Goal: Check status: Check status

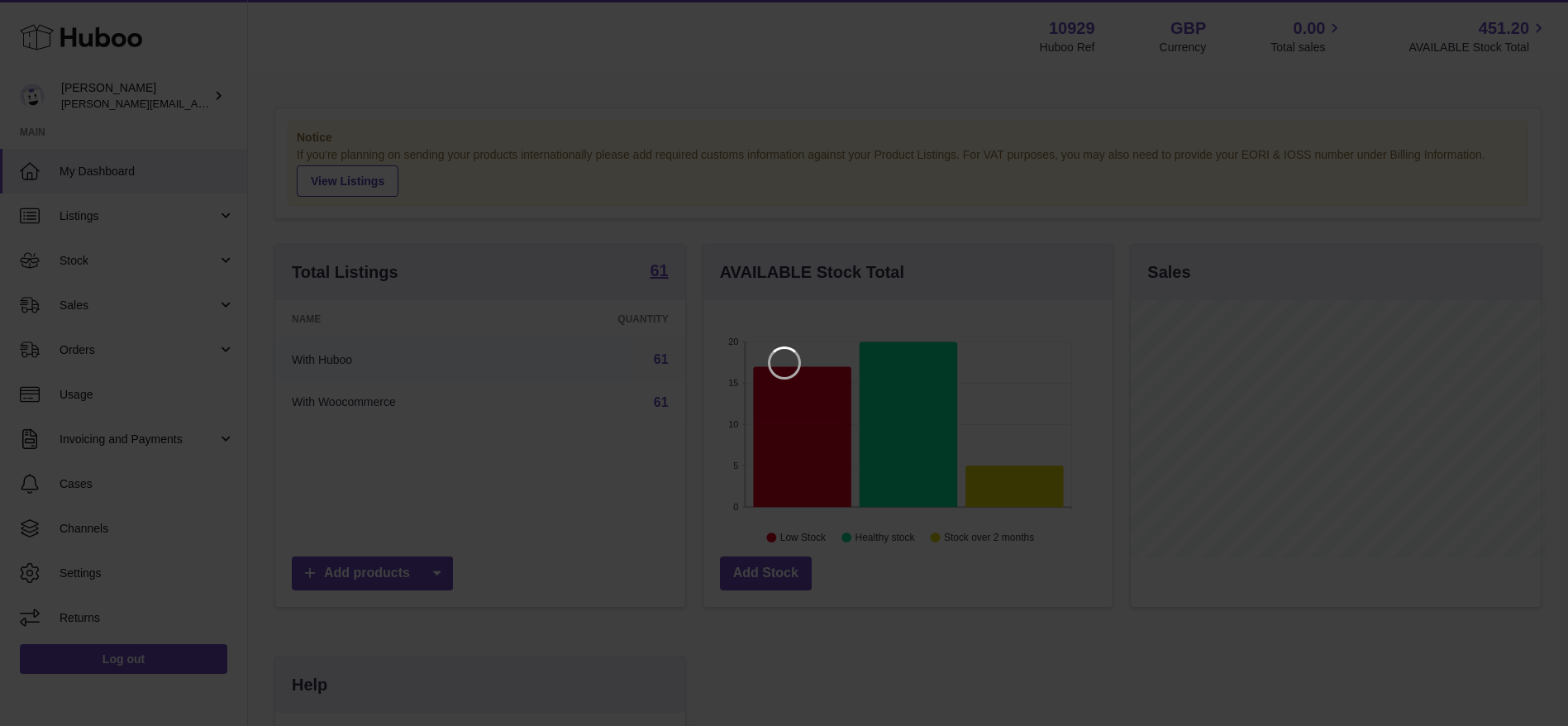
scroll to position [258, 417]
click at [1535, 20] on icon "Close" at bounding box center [1545, 15] width 20 height 20
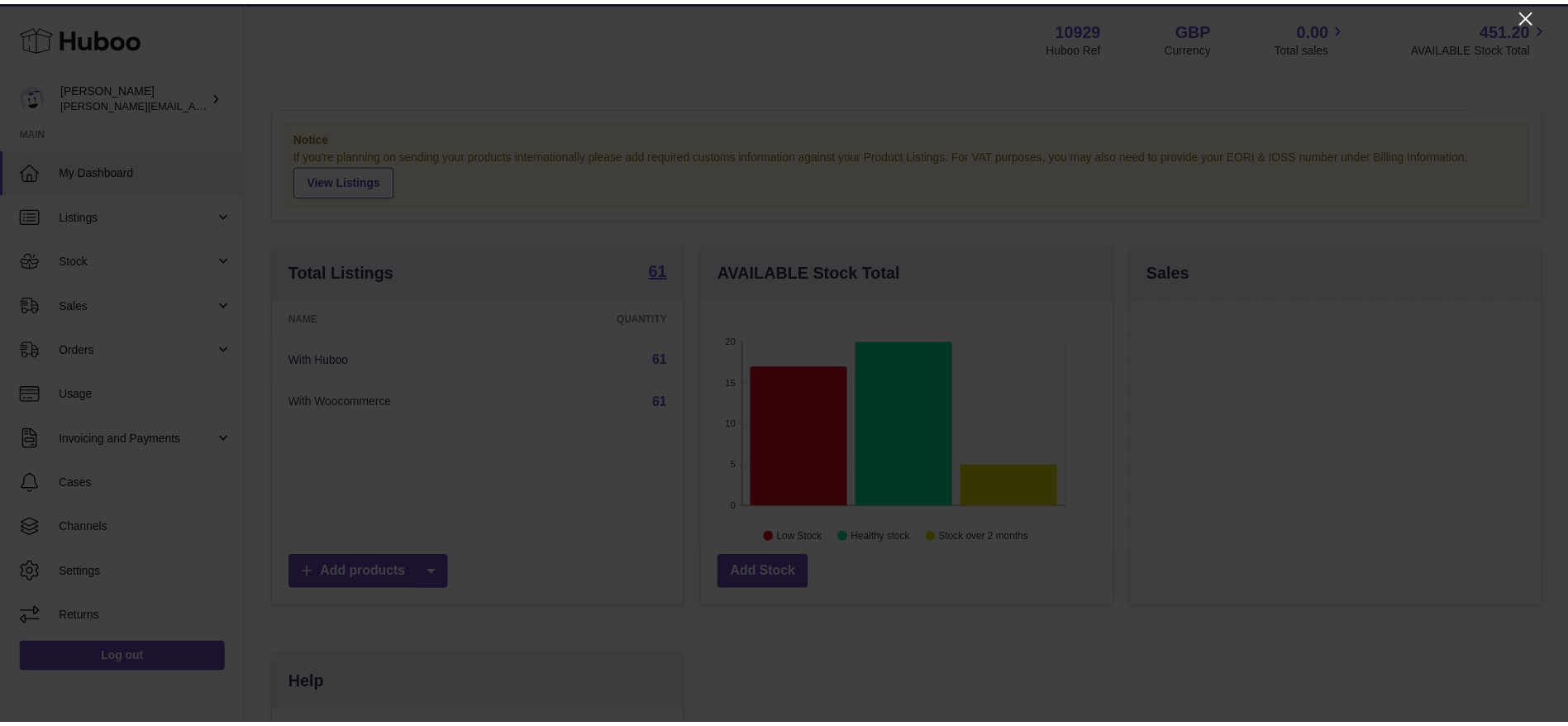
scroll to position [826378, 826274]
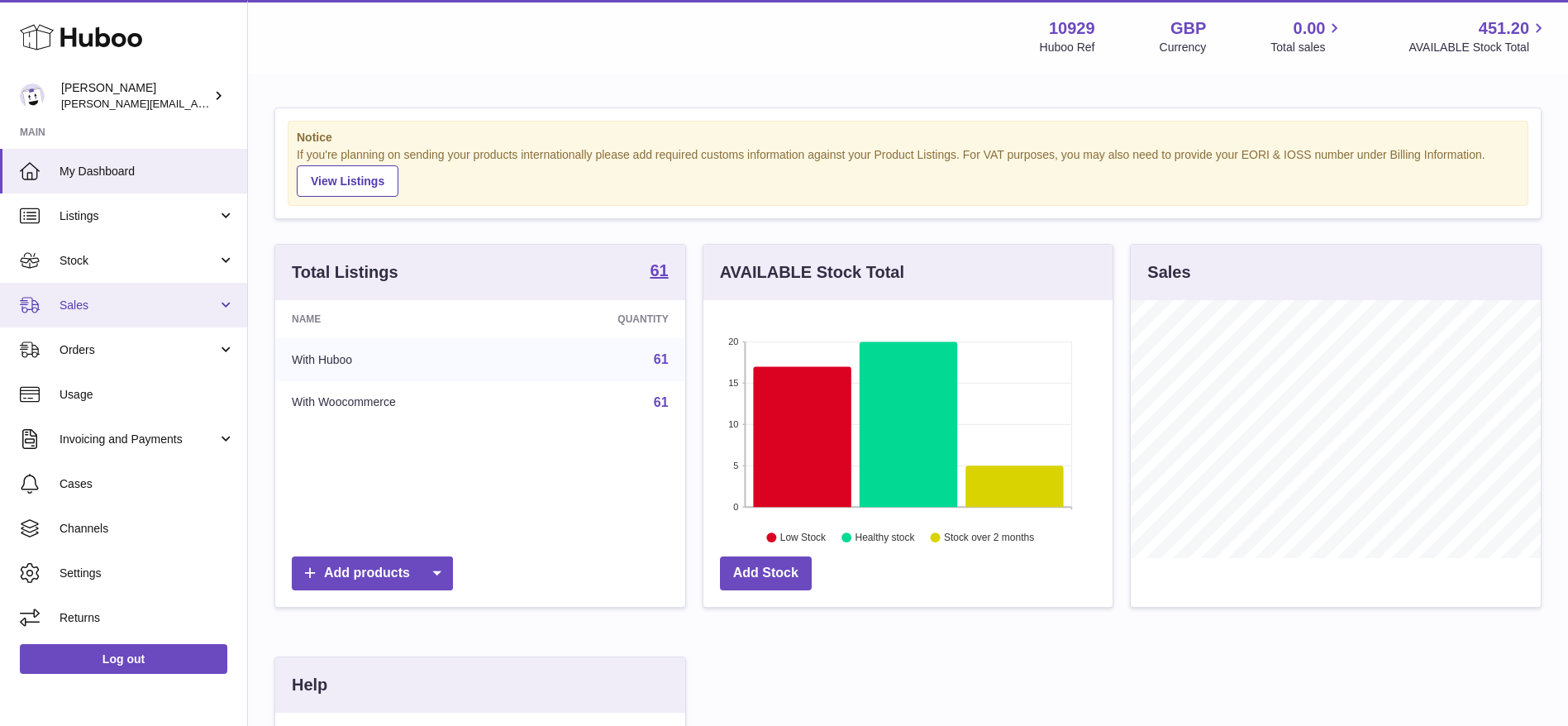
click at [153, 297] on span "Sales" at bounding box center [138, 305] width 158 height 15
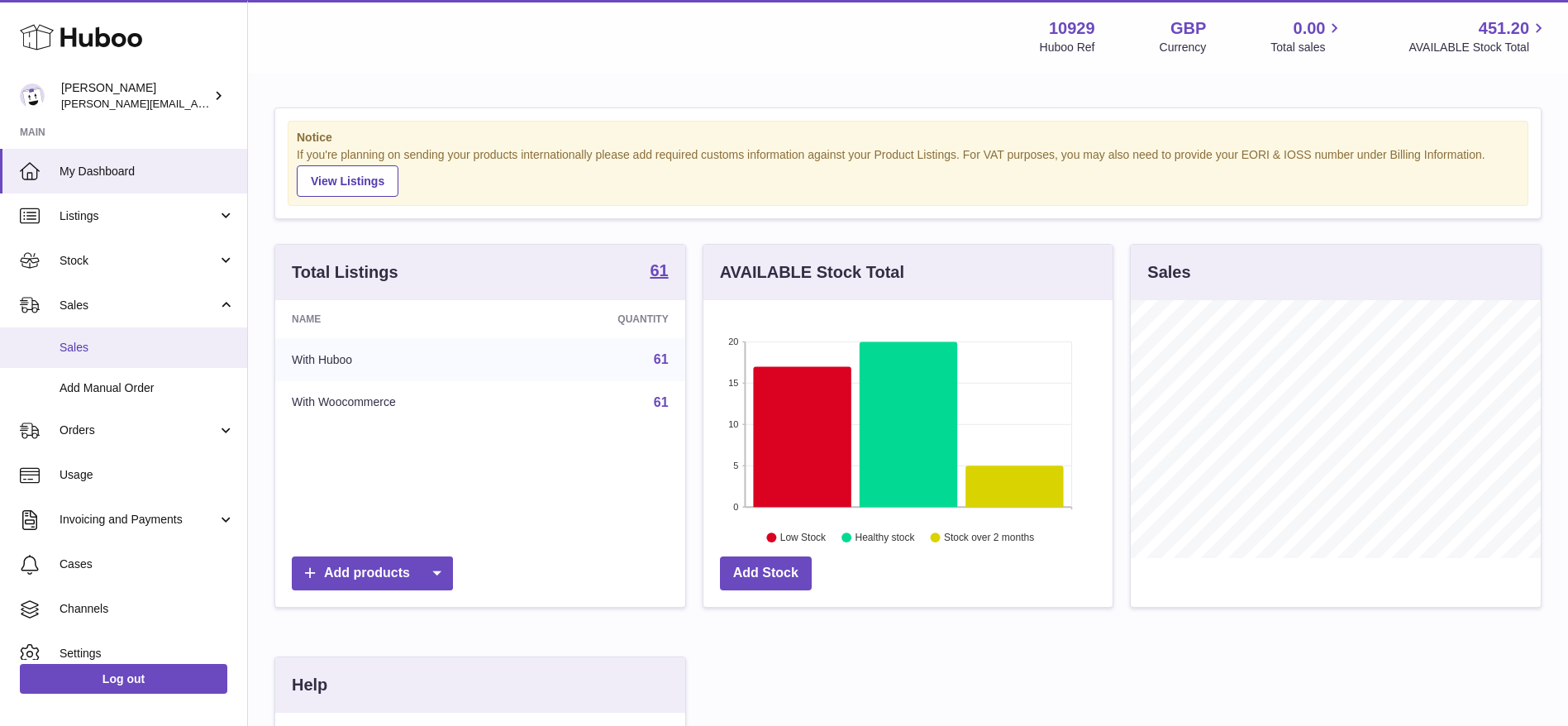
click at [139, 337] on link "Sales" at bounding box center [123, 347] width 247 height 40
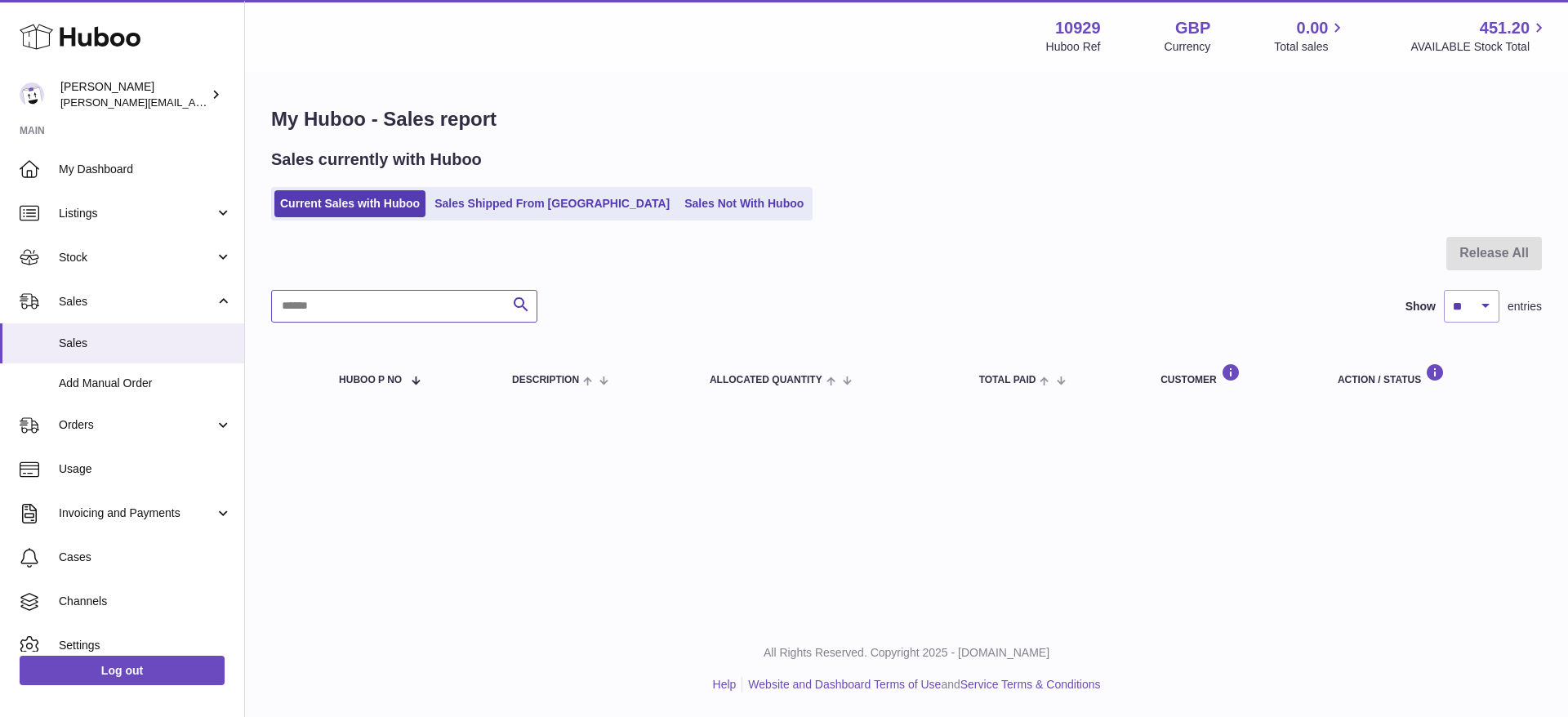
click at [368, 303] on input "text" at bounding box center [404, 306] width 266 height 33
type input "*"
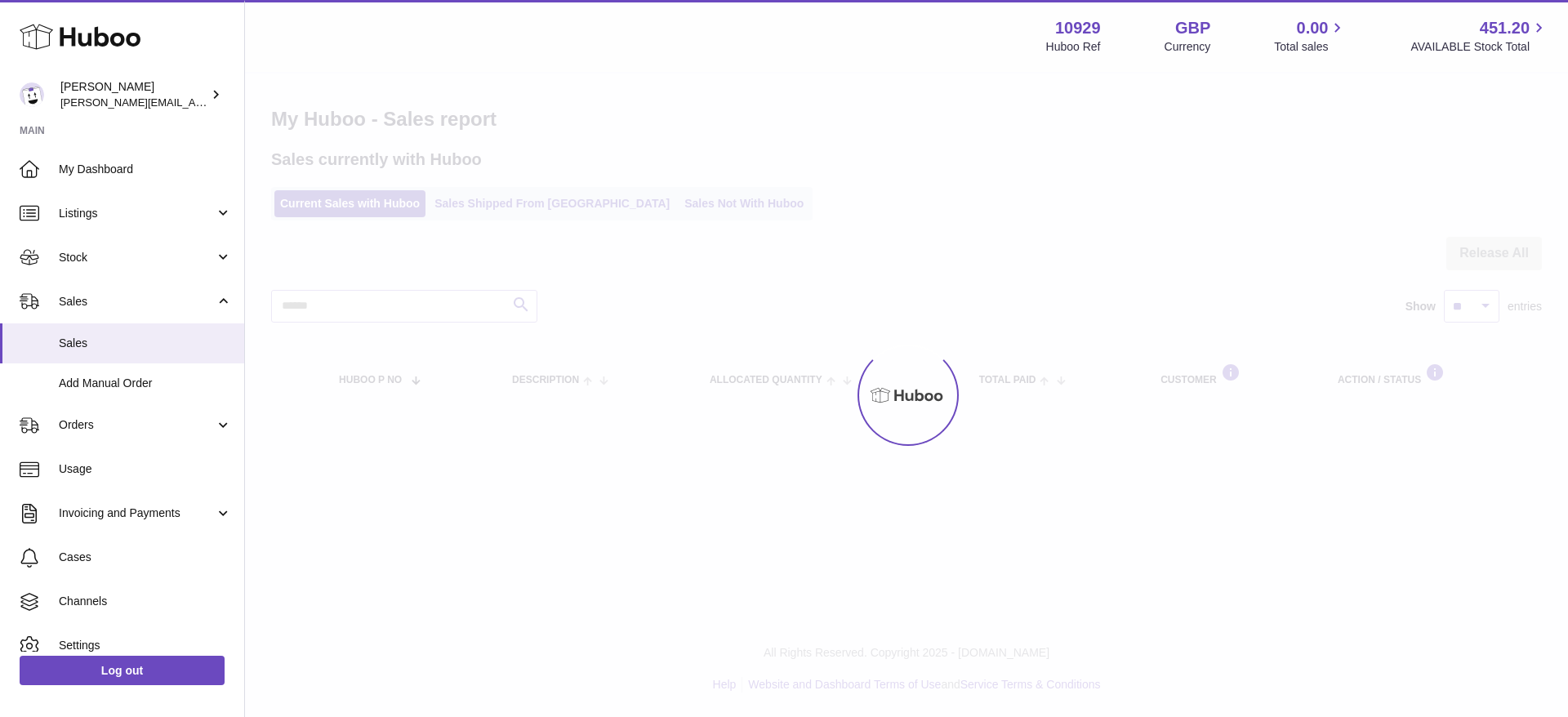
click at [507, 199] on div "Menu Huboo 10929 Huboo Ref GBP Currency 0.00 Total sales 451.20 AVAILABLE Stock…" at bounding box center [907, 221] width 1323 height 443
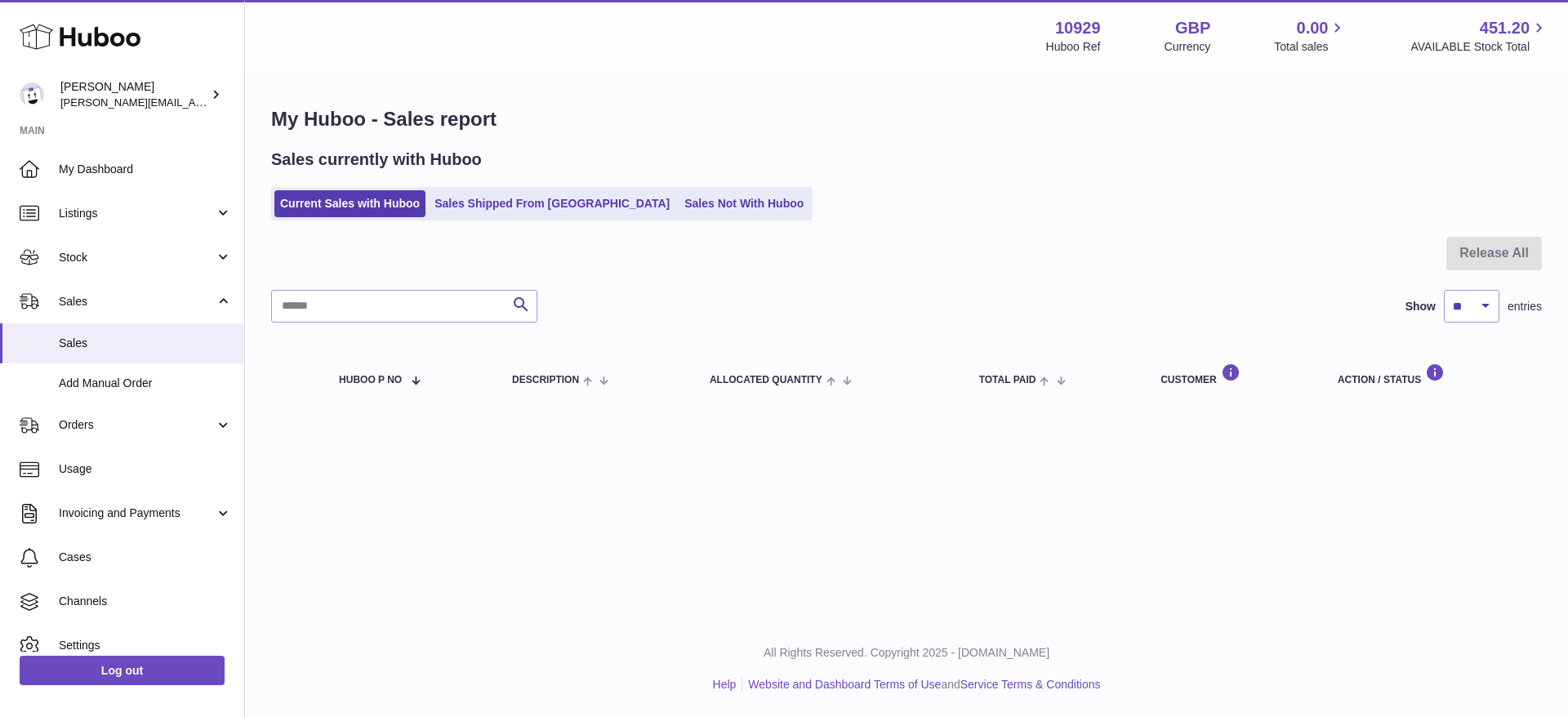
click at [507, 199] on link "Sales Shipped From [GEOGRAPHIC_DATA]" at bounding box center [552, 203] width 247 height 27
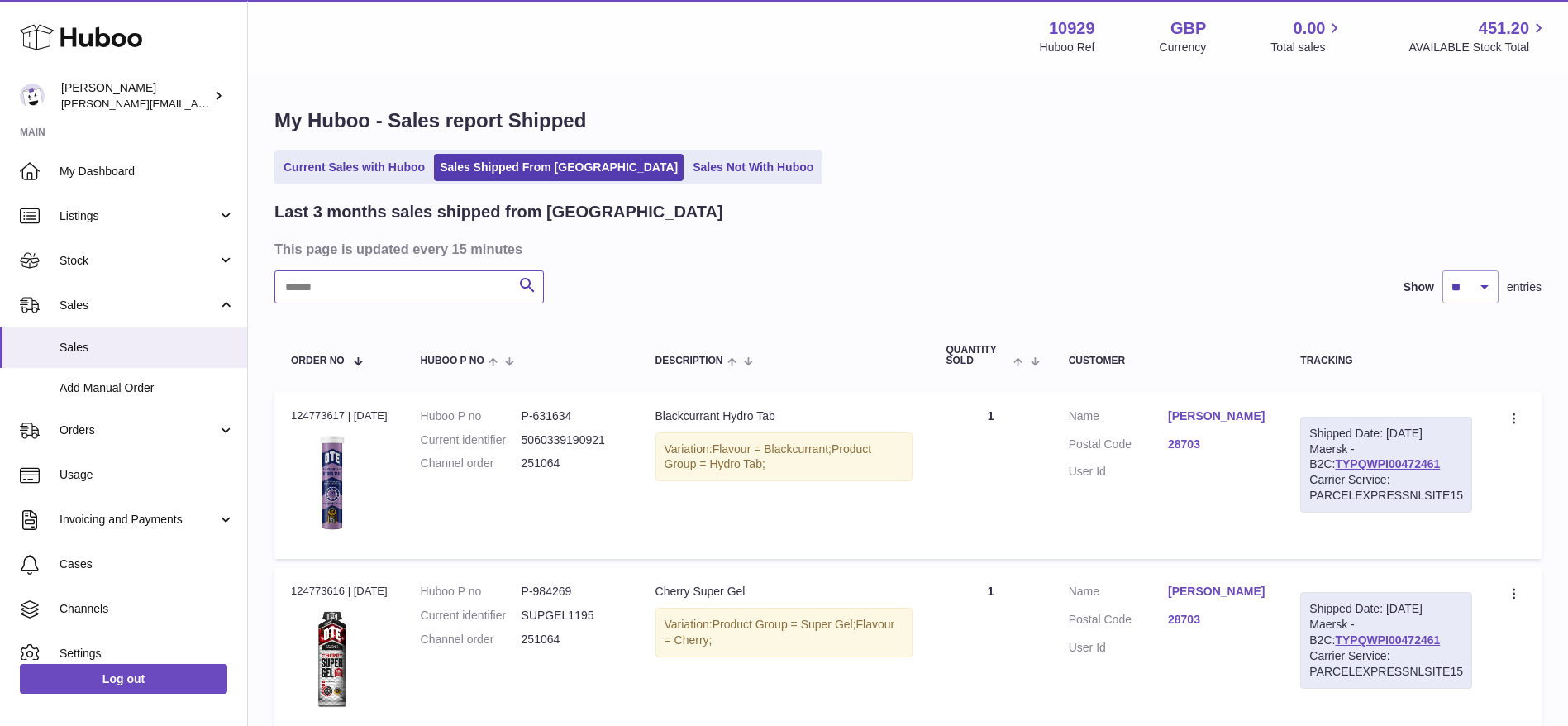
click at [367, 292] on input "text" at bounding box center [409, 287] width 270 height 33
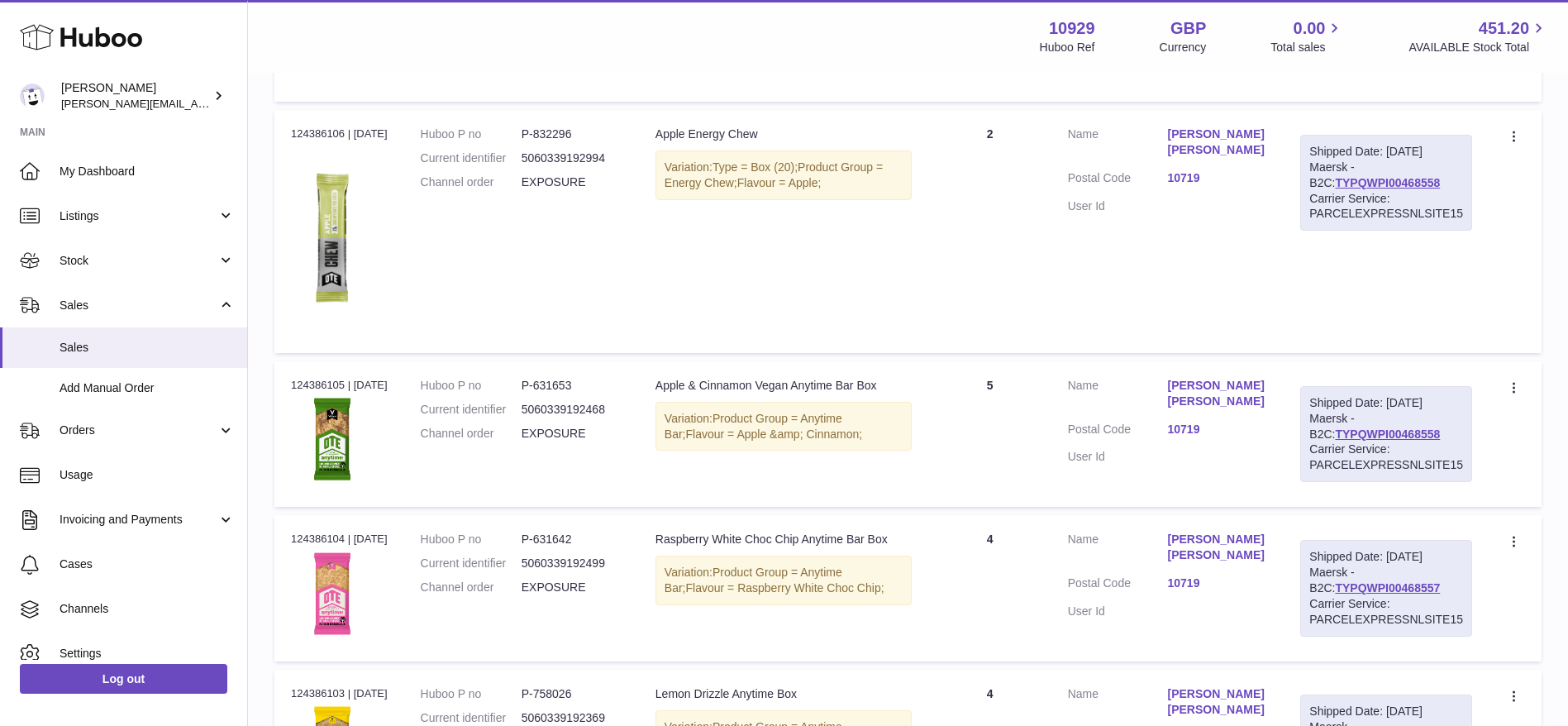
scroll to position [1060, 0]
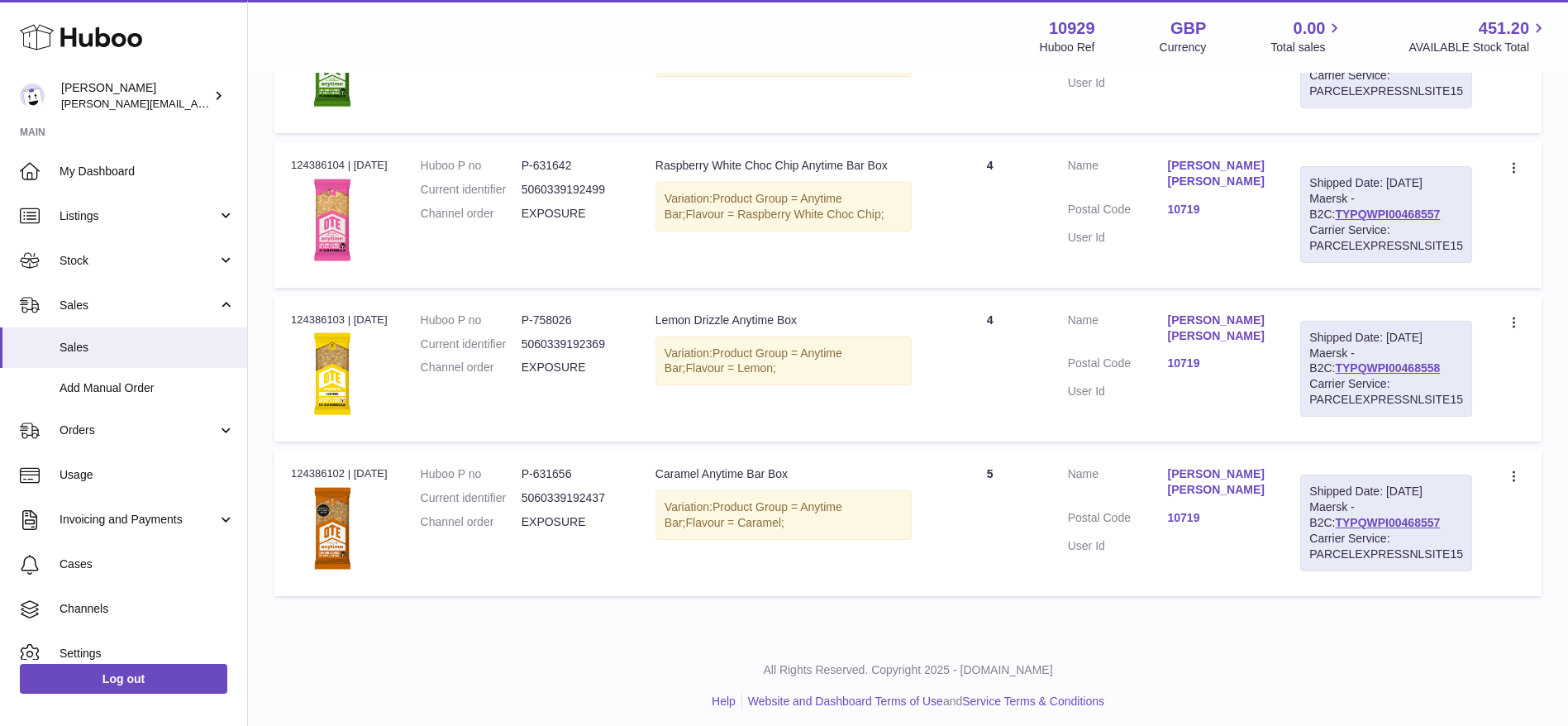
type input "********"
click at [1208, 316] on link "Kranzler Eck" at bounding box center [1218, 328] width 100 height 31
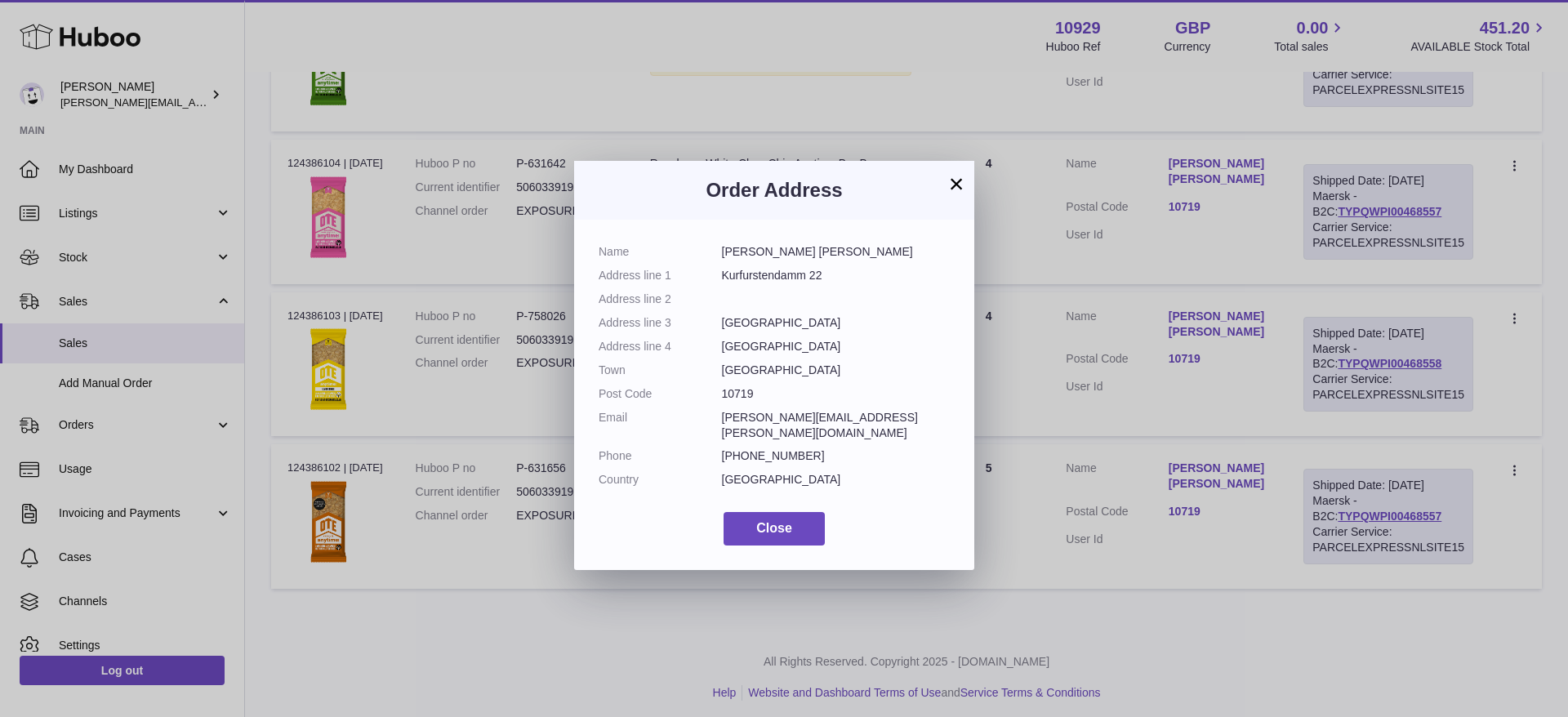
click at [957, 177] on button "×" at bounding box center [956, 184] width 20 height 20
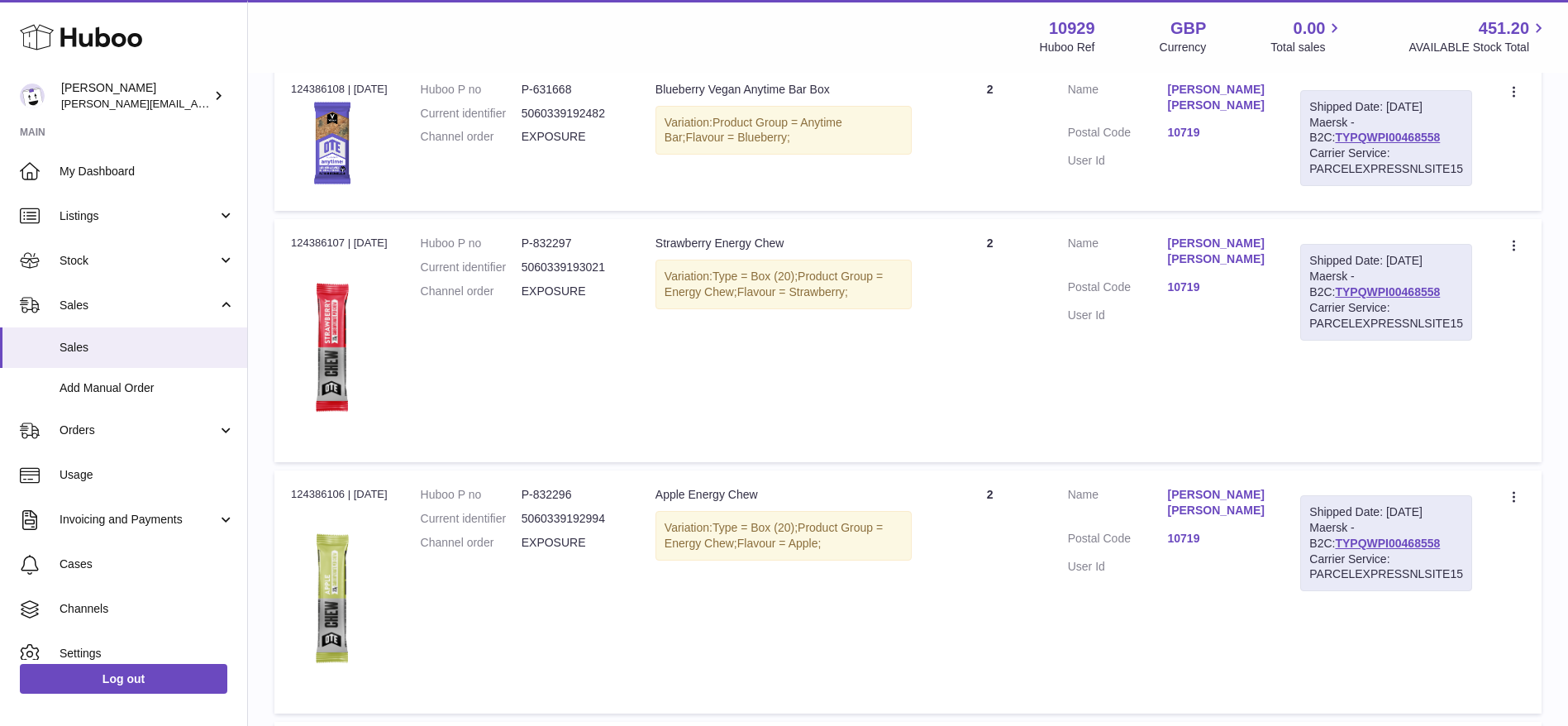
scroll to position [104, 0]
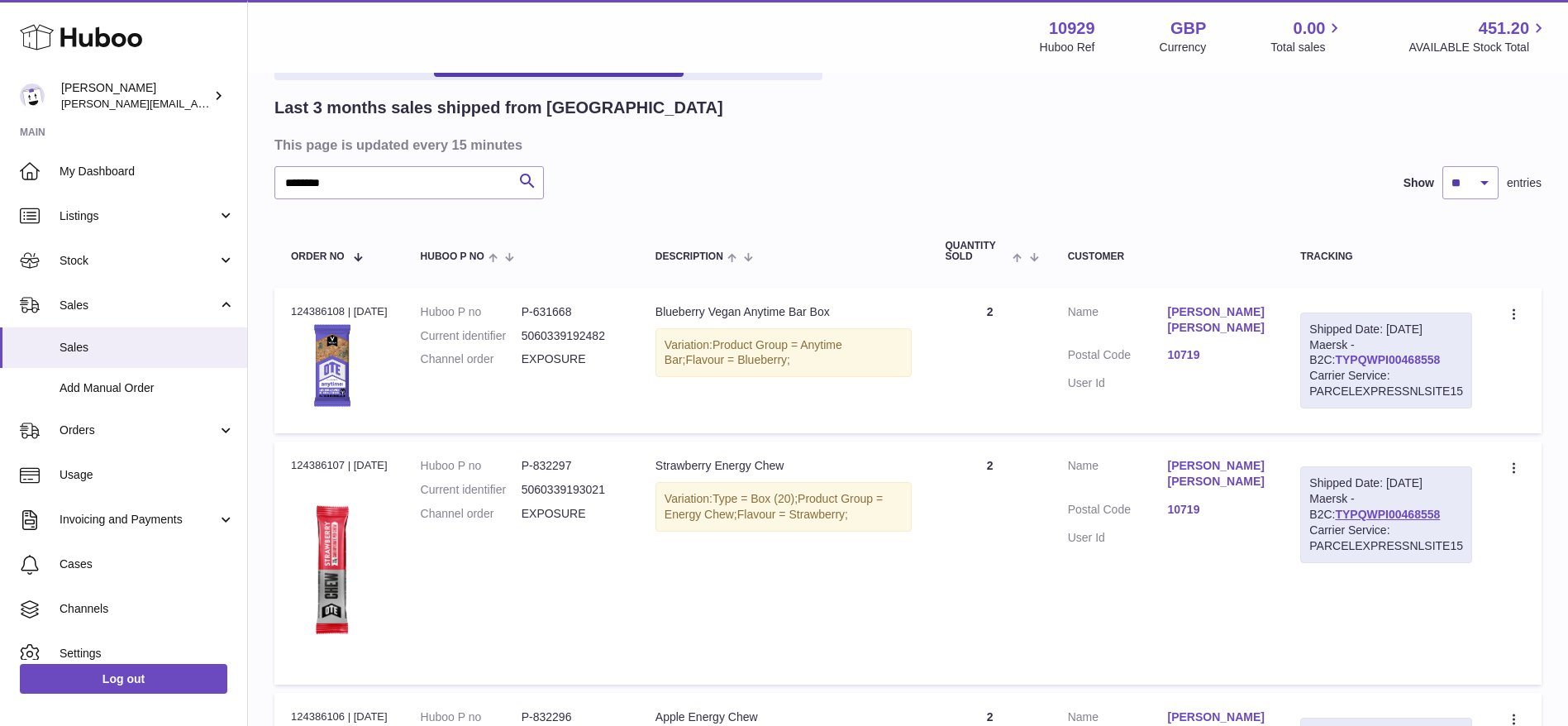
click at [1380, 359] on link "TYPQWPI00468558" at bounding box center [1387, 359] width 105 height 13
click at [131, 346] on span "Sales" at bounding box center [146, 347] width 175 height 15
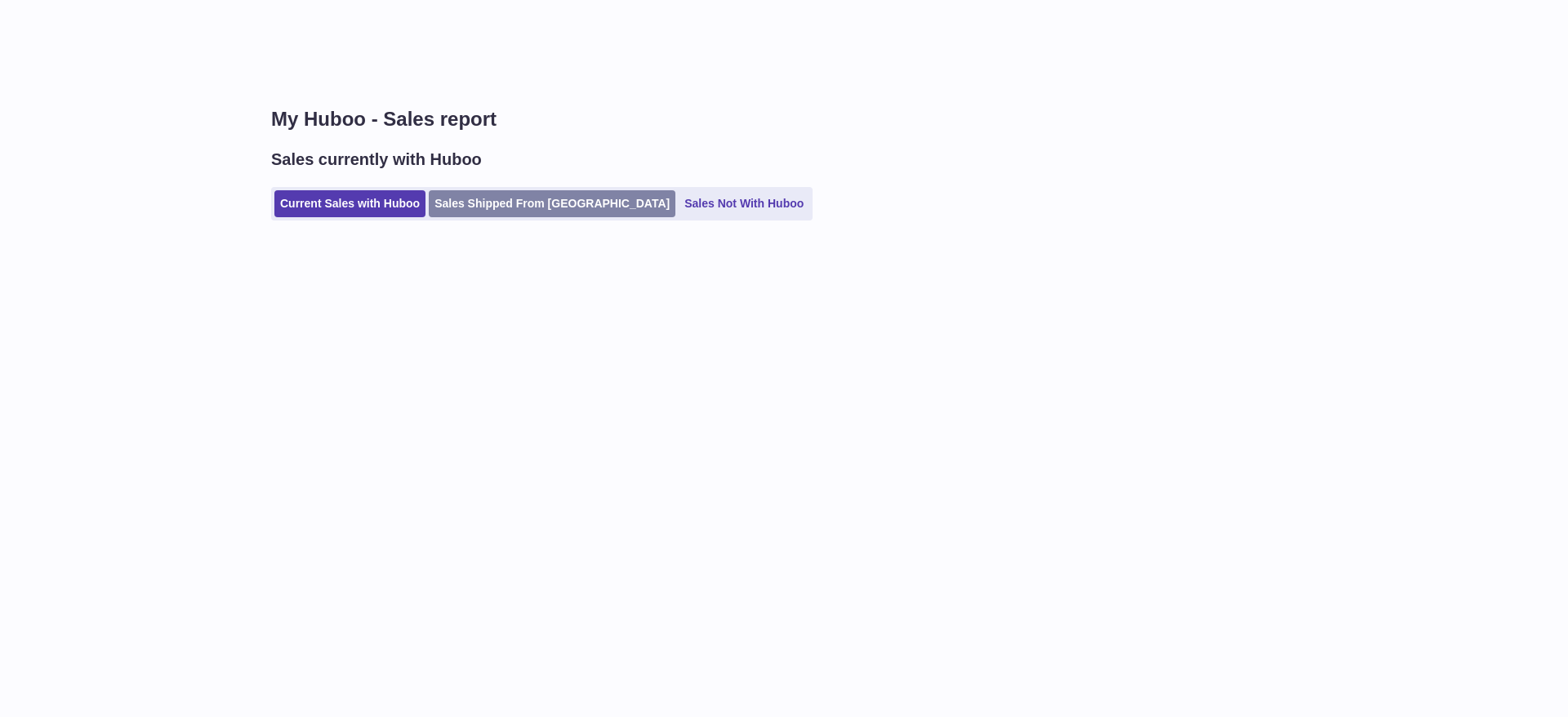
click at [476, 206] on link "Sales Shipped From [GEOGRAPHIC_DATA]" at bounding box center [552, 203] width 247 height 27
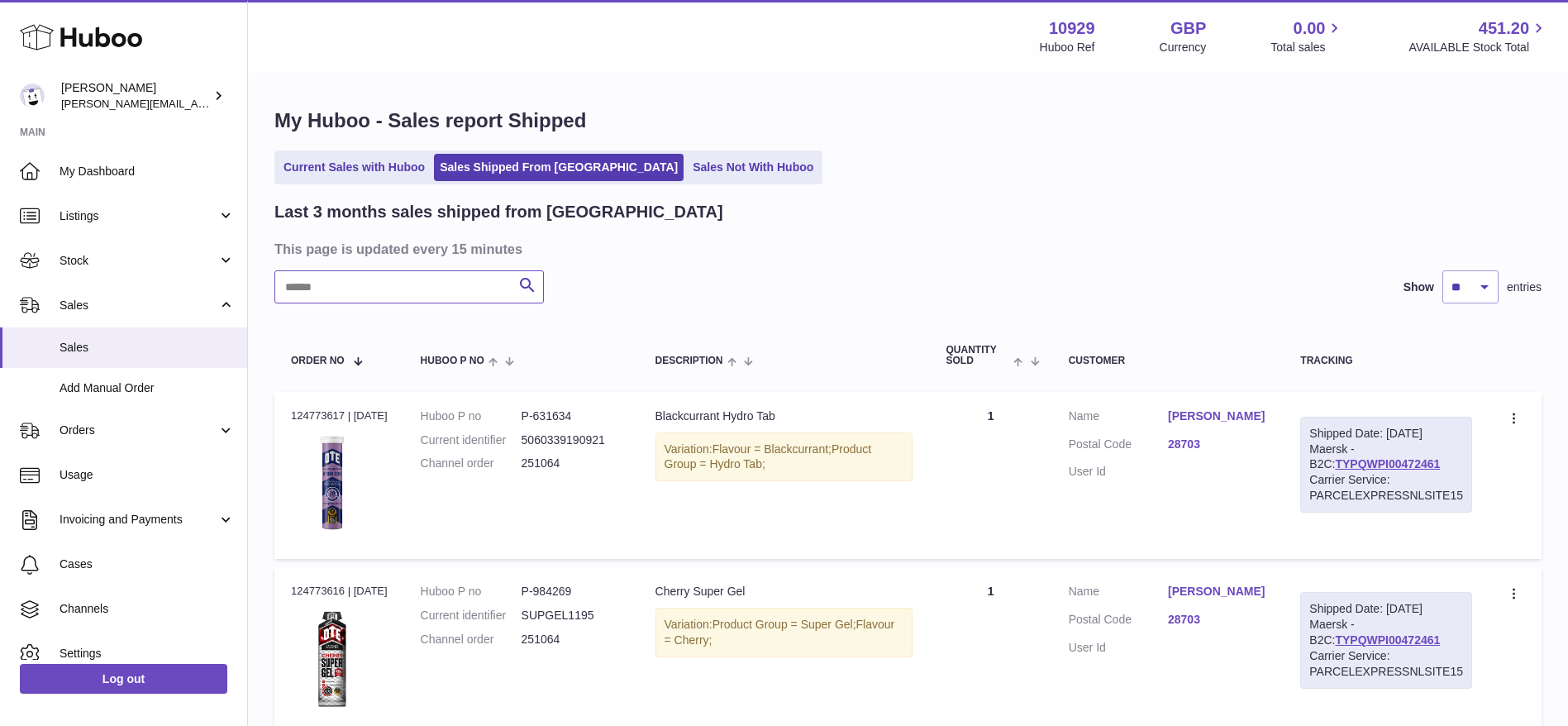
click at [346, 297] on input "text" at bounding box center [409, 287] width 270 height 33
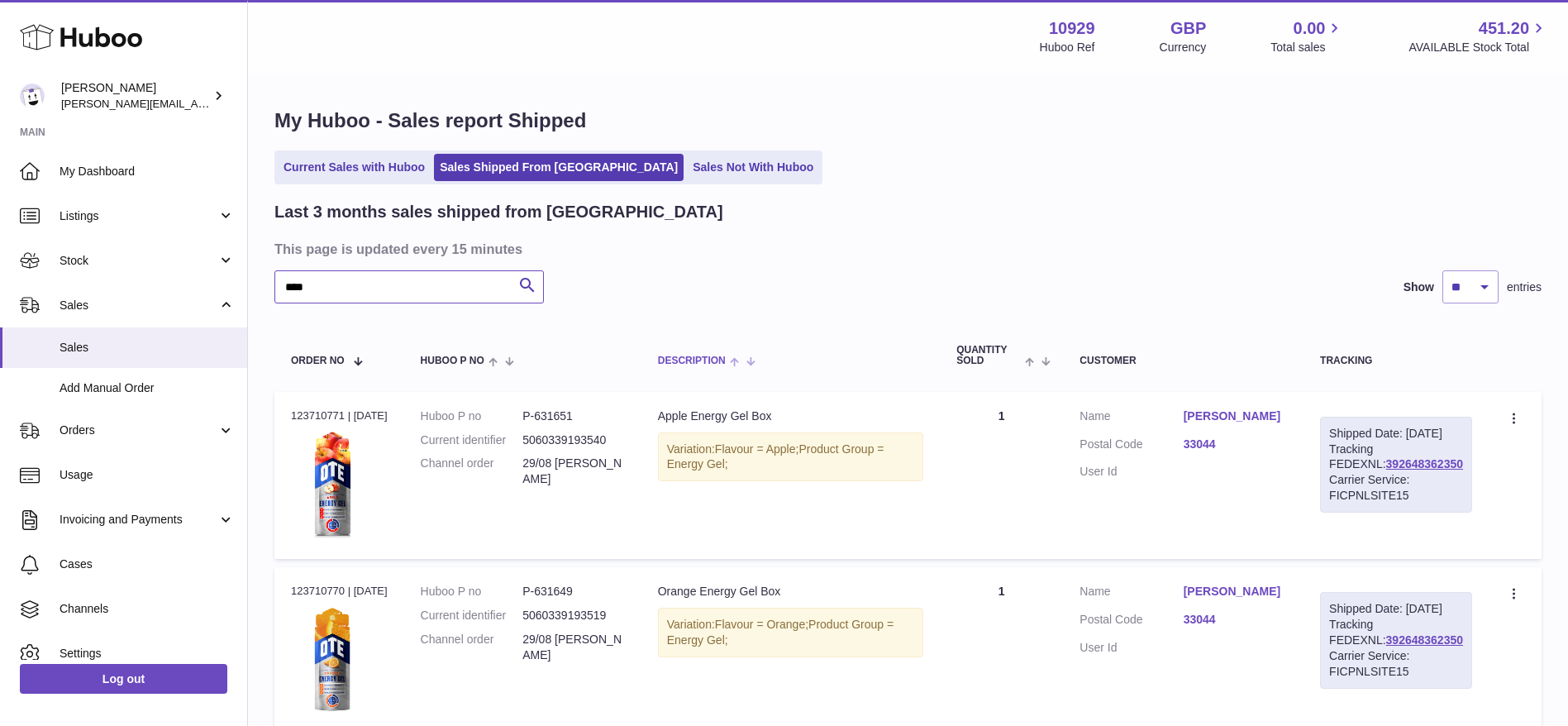
scroll to position [119, 0]
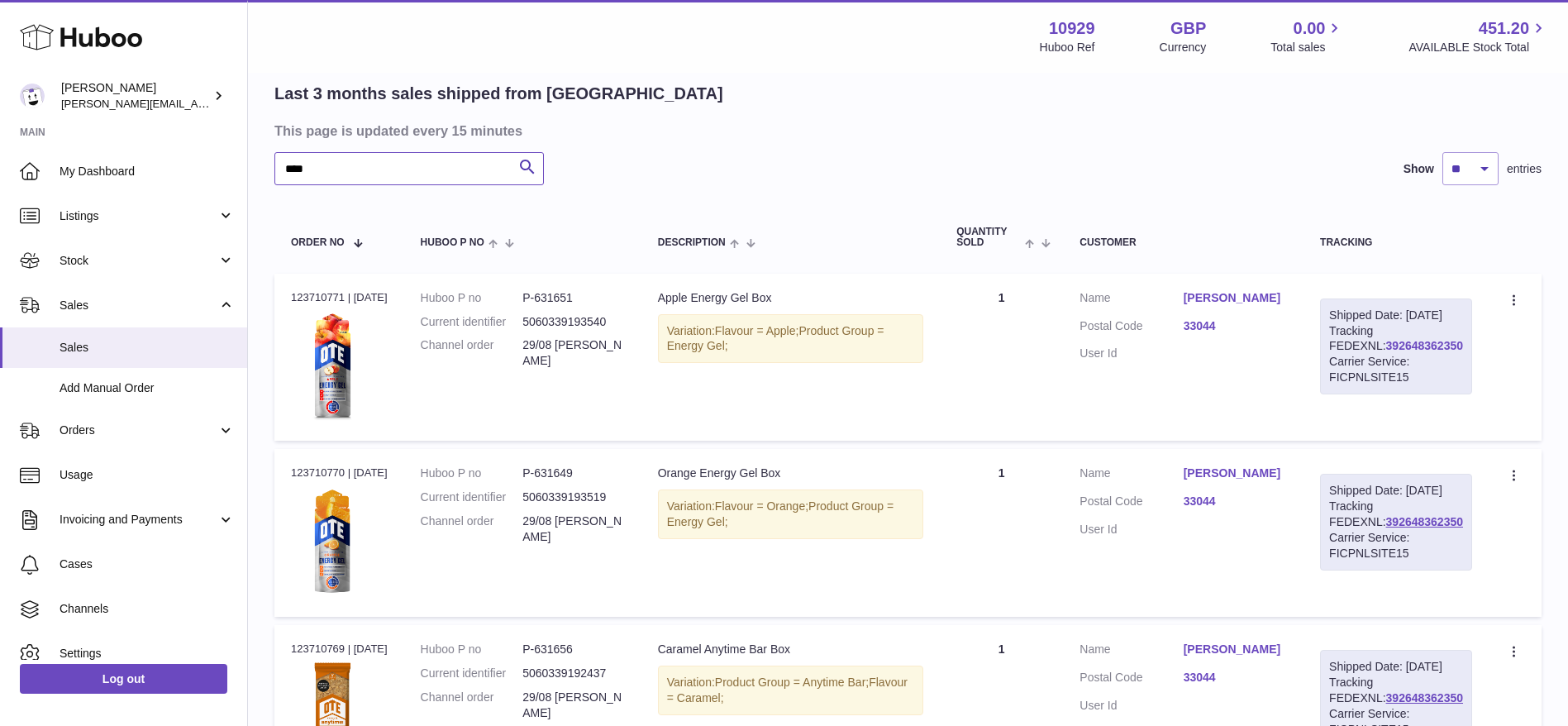
type input "****"
click at [1386, 352] on link "392648362350" at bounding box center [1425, 345] width 77 height 13
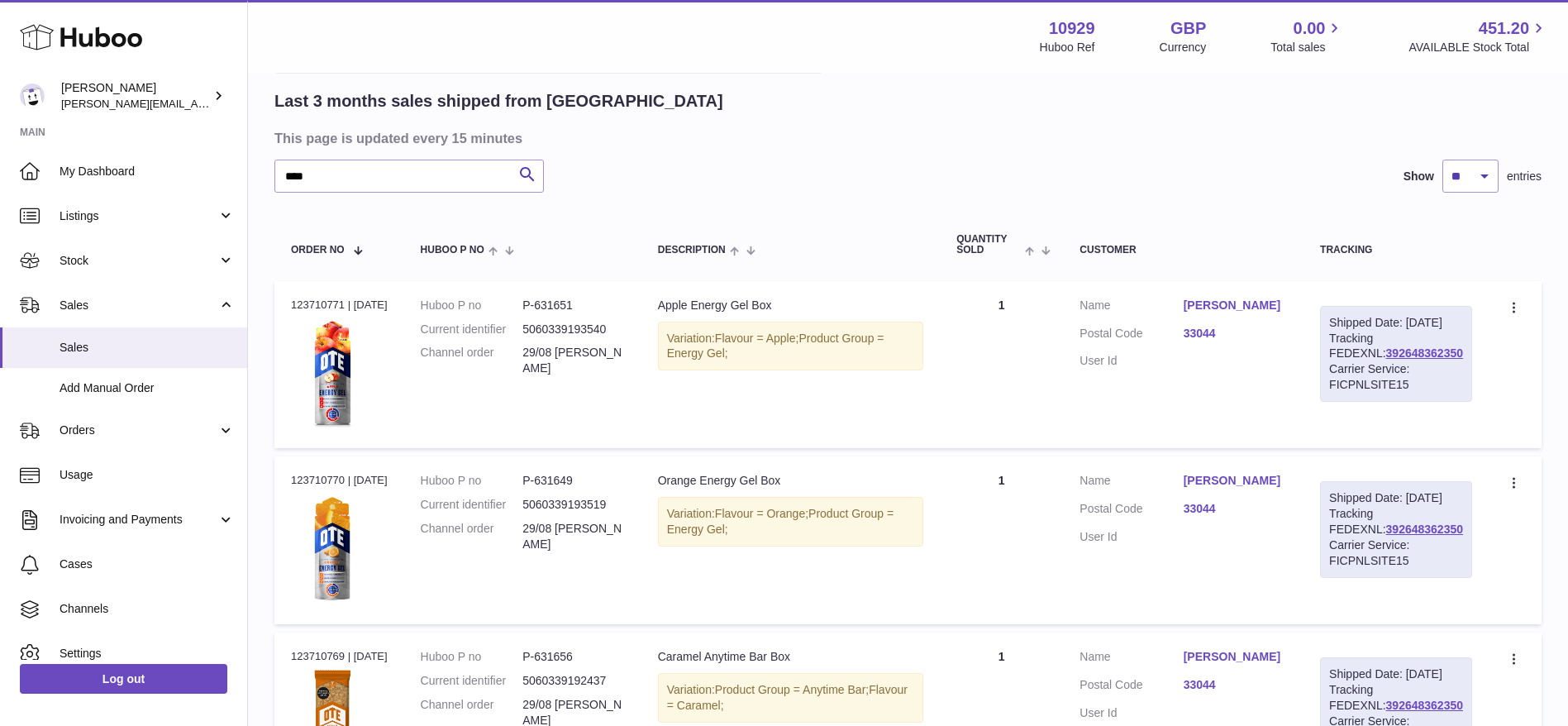
click at [1304, 358] on td "Customer Name Will Levy Postal Code 33044 User Id" at bounding box center [1183, 365] width 241 height 168
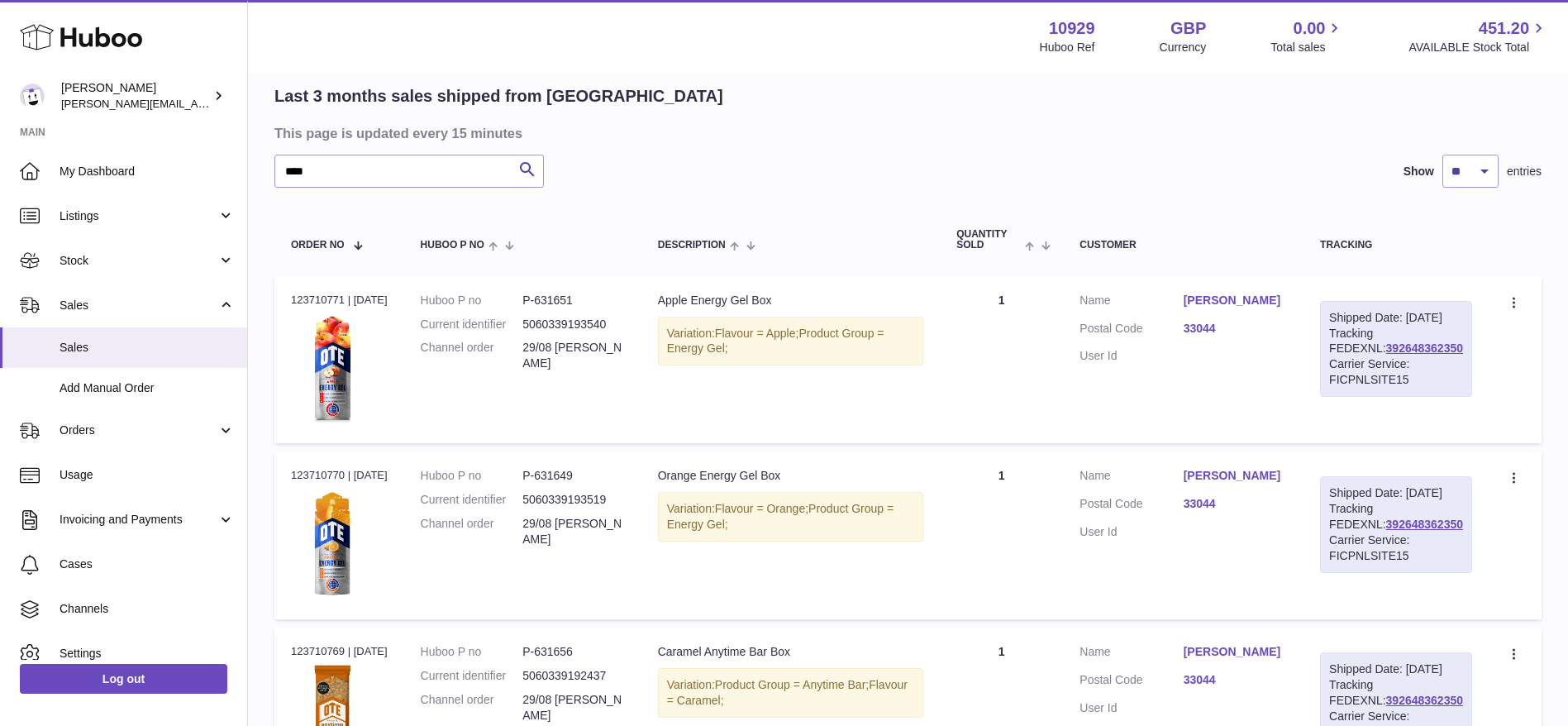
scroll to position [117, 0]
click at [81, 441] on link "Orders" at bounding box center [123, 430] width 247 height 45
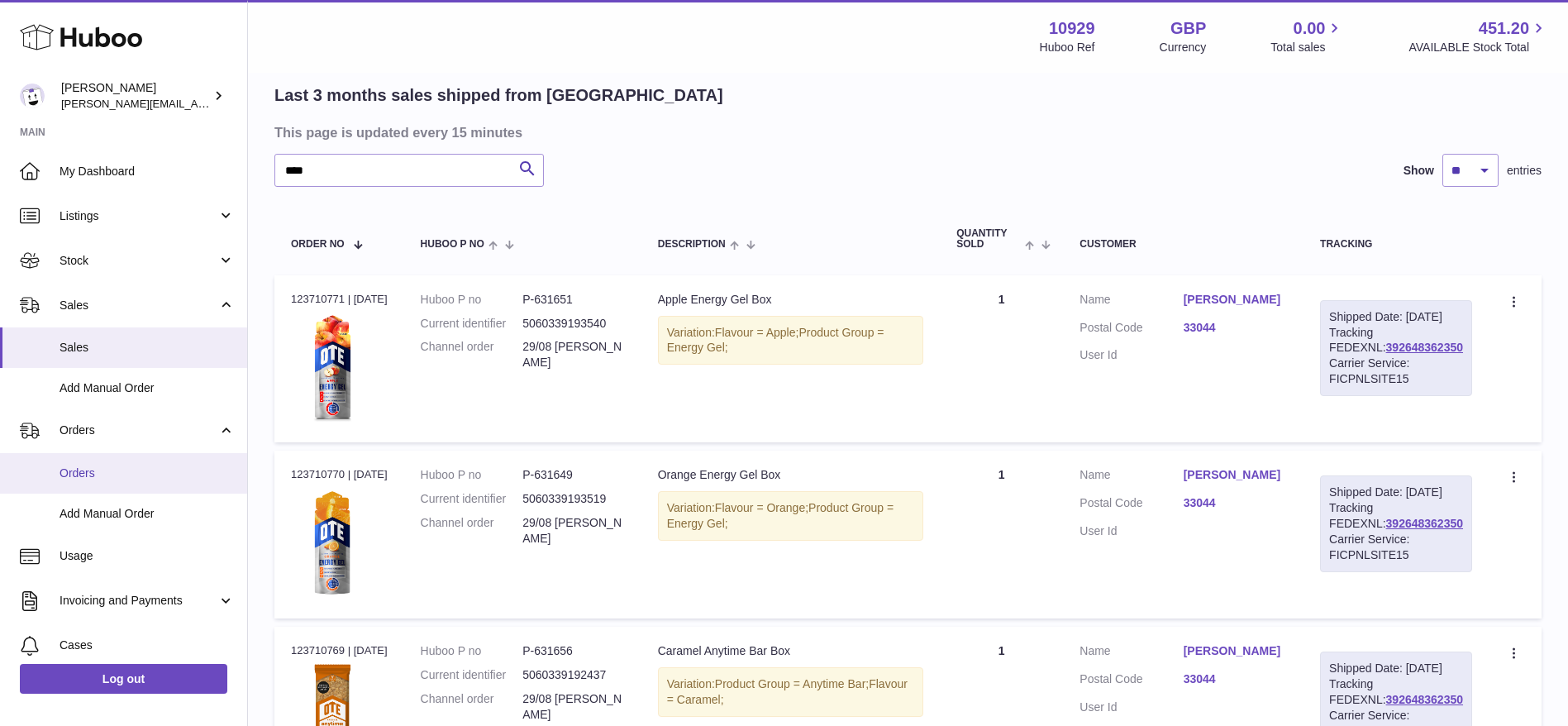
click at [77, 484] on link "Orders" at bounding box center [123, 473] width 247 height 40
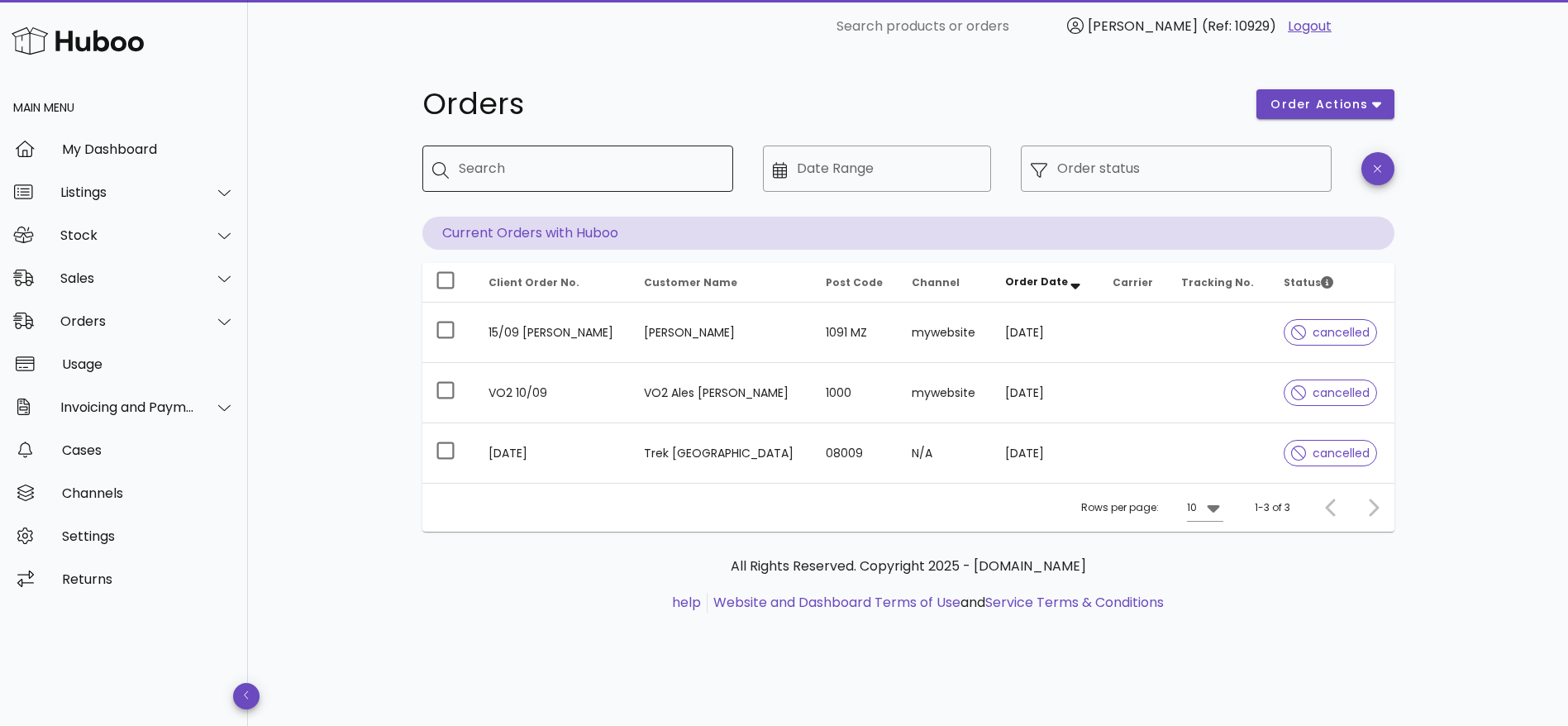
click at [604, 173] on input "Search" at bounding box center [589, 168] width 261 height 26
type input "****"
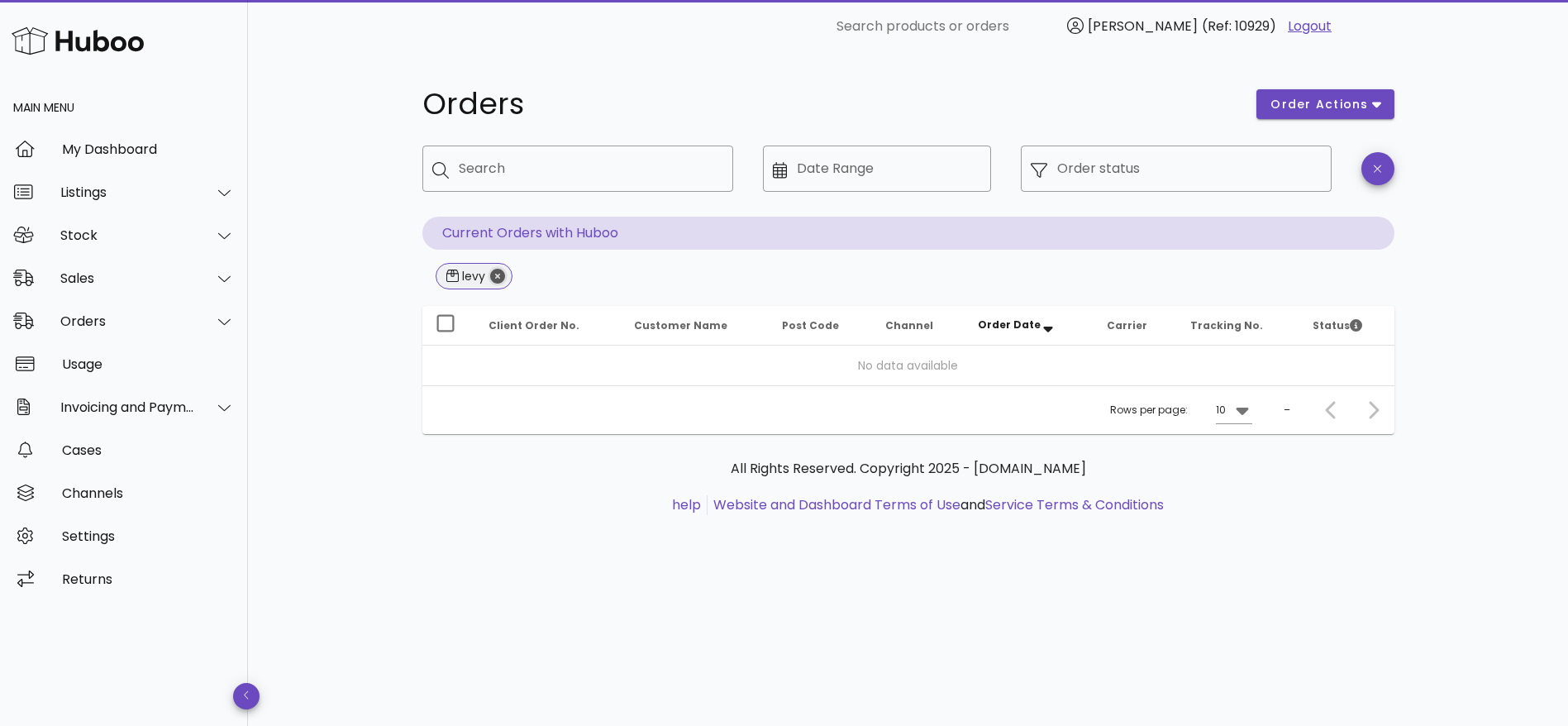
click at [494, 270] on icon "Close" at bounding box center [498, 276] width 15 height 15
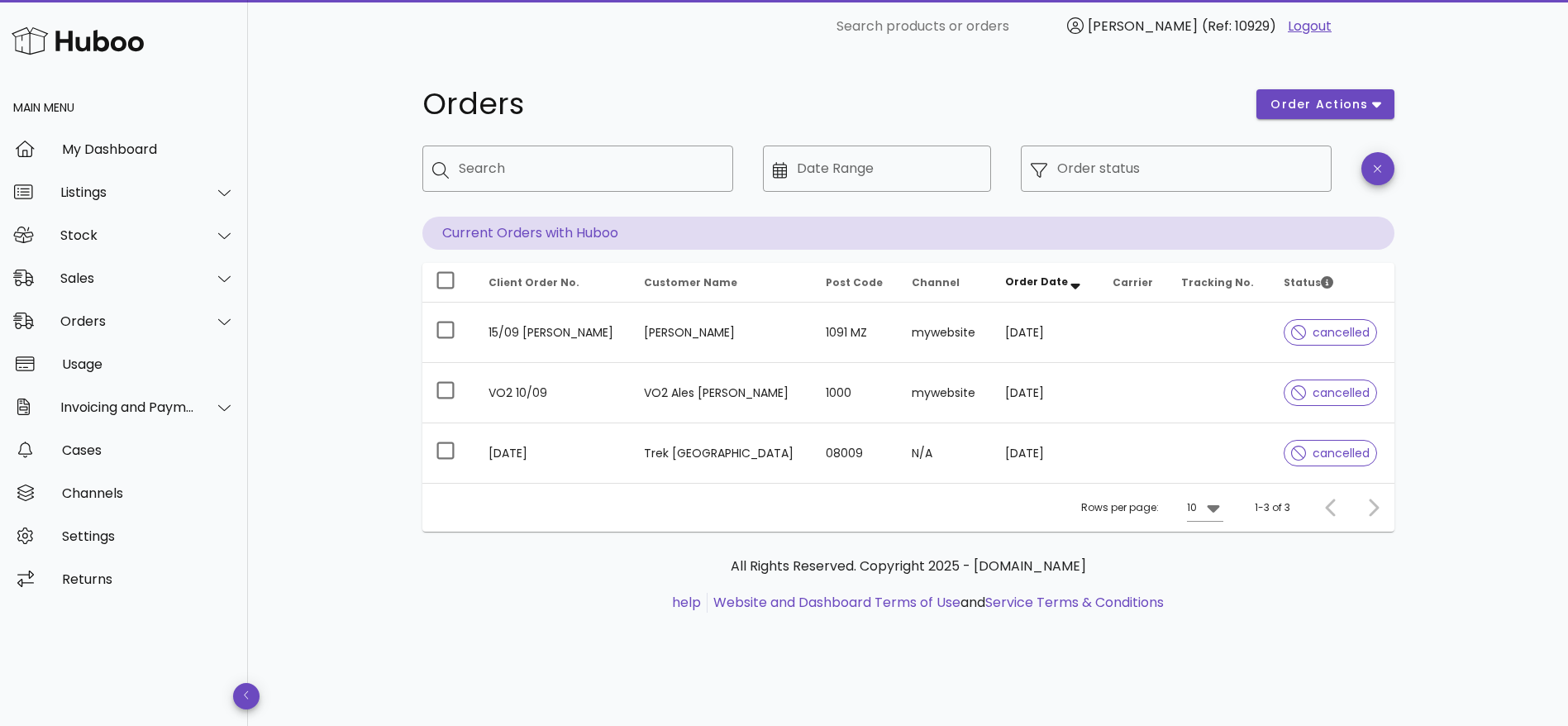
click at [1378, 499] on div at bounding box center [1370, 507] width 36 height 30
click at [111, 271] on div "Sales" at bounding box center [128, 278] width 135 height 15
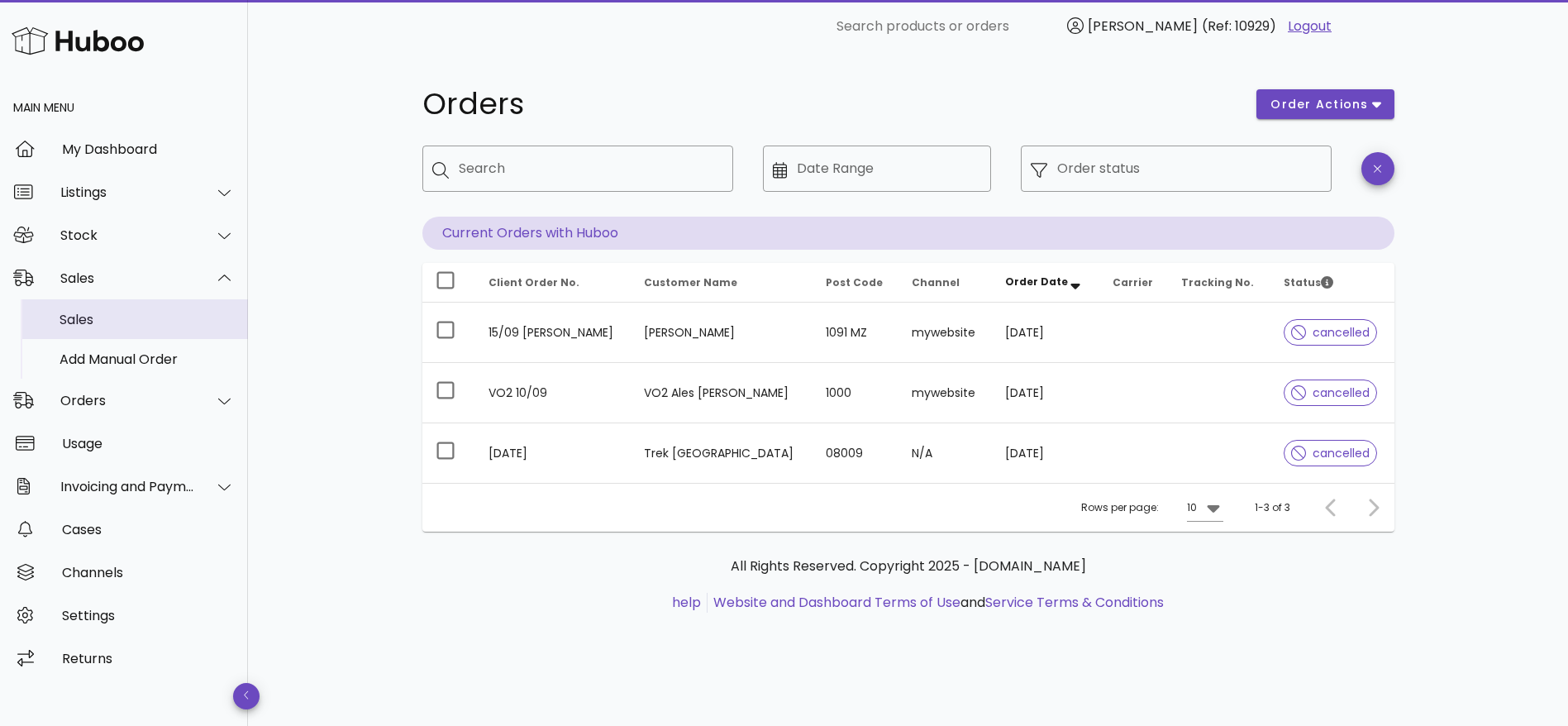
click at [84, 328] on div "Sales" at bounding box center [146, 320] width 175 height 36
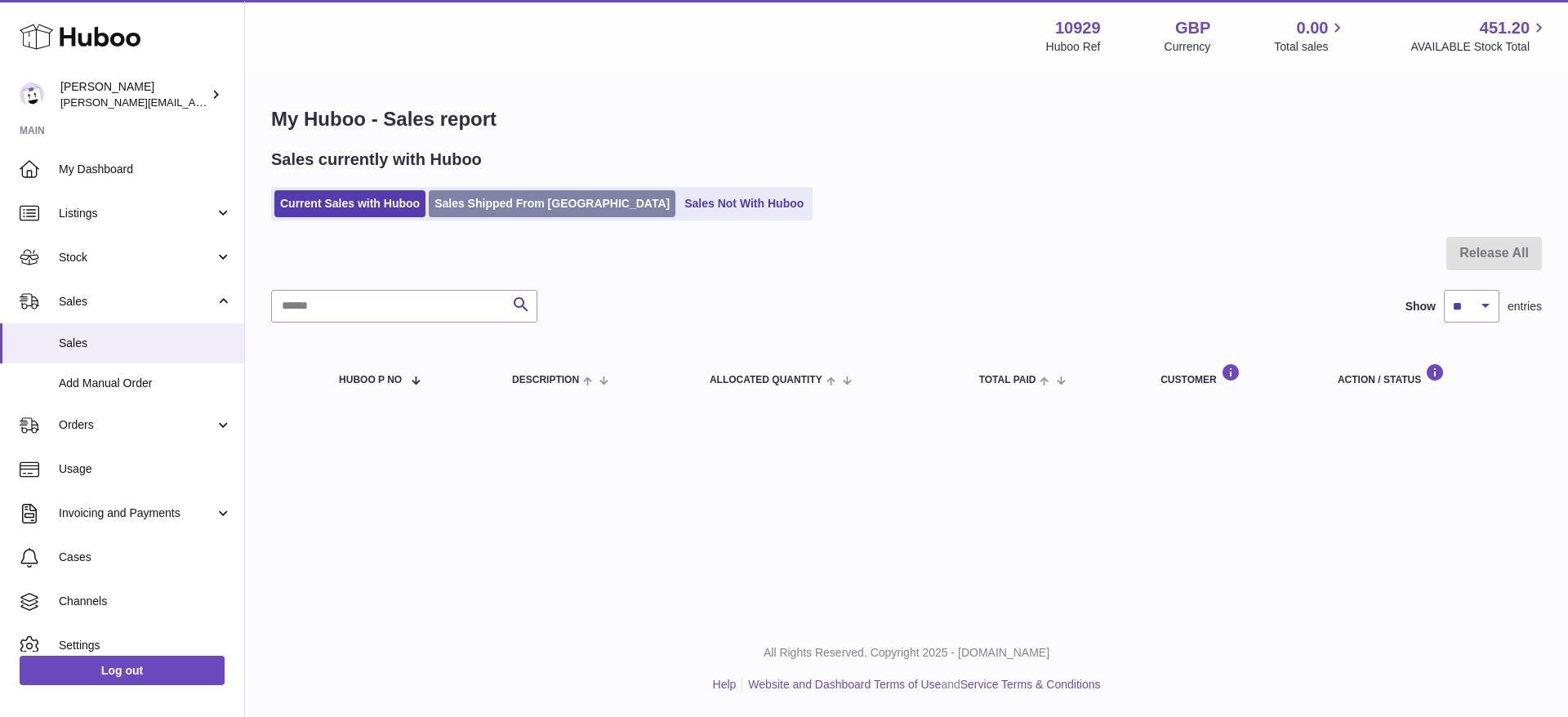
click at [511, 209] on link "Sales Shipped From [GEOGRAPHIC_DATA]" at bounding box center [552, 203] width 247 height 27
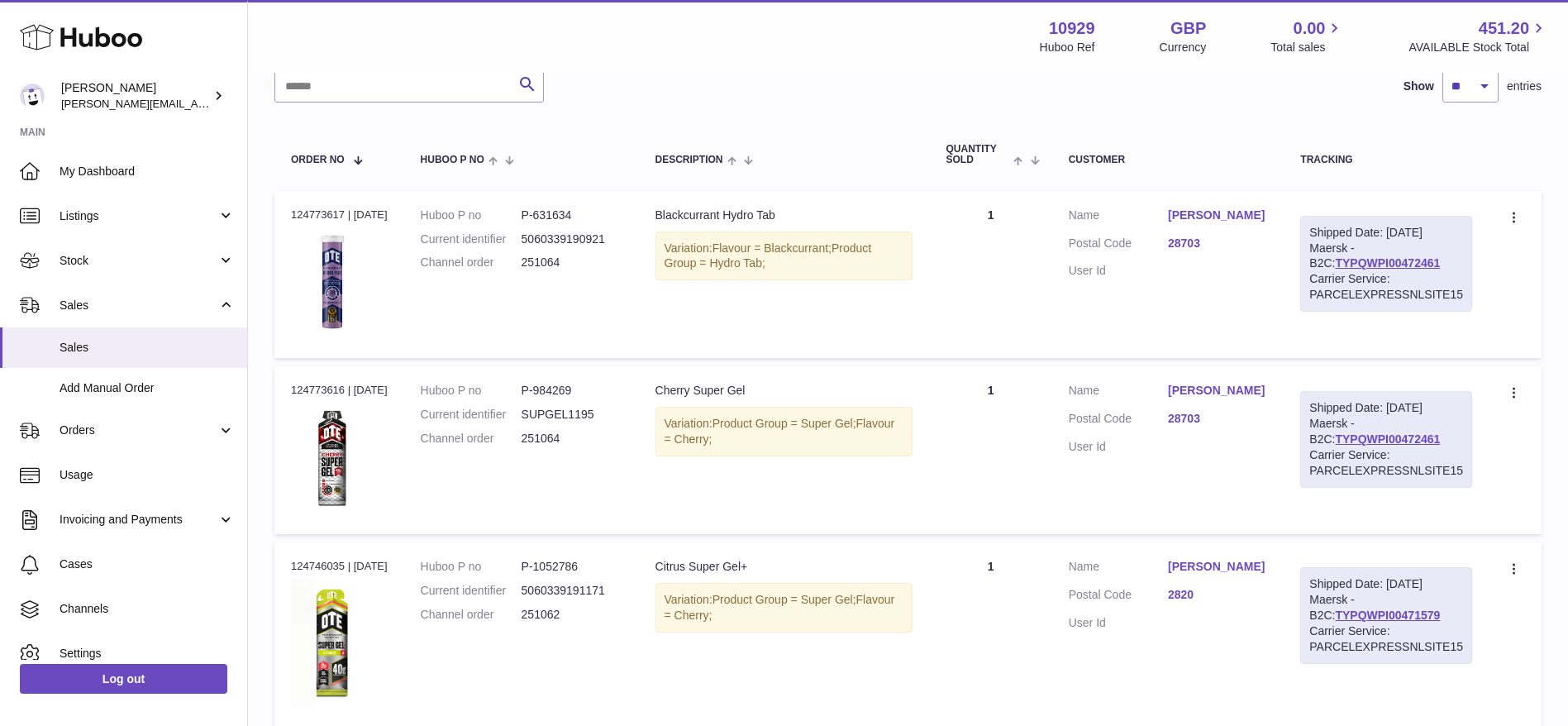
scroll to position [164, 0]
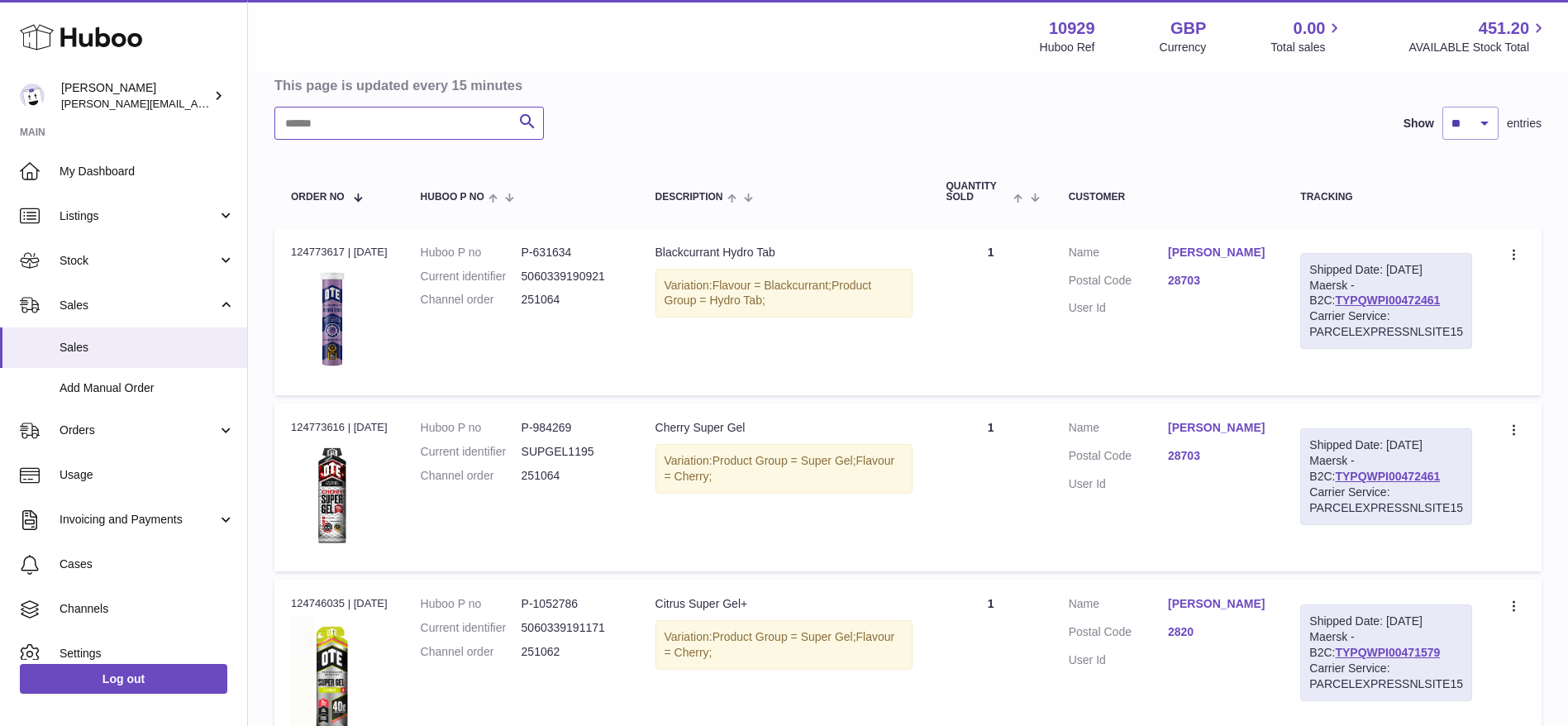
click at [348, 125] on input "text" at bounding box center [409, 123] width 270 height 33
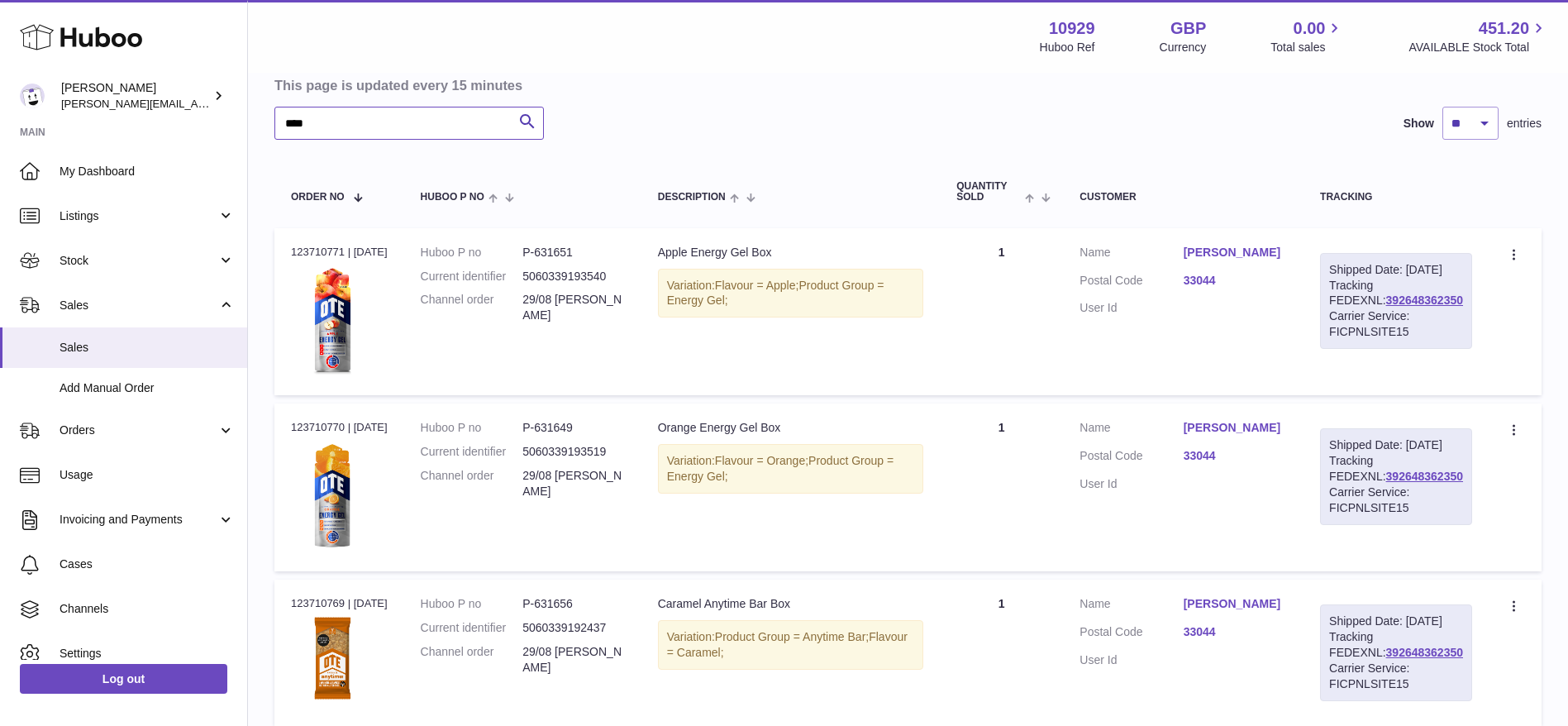
type input "****"
drag, startPoint x: 1443, startPoint y: 314, endPoint x: 1373, endPoint y: 314, distance: 70.0
click at [1373, 314] on div "Shipped Date: [DATE] Tracking FEDEXNL: 392648362350 Carrier Service: FICPNLSITE…" at bounding box center [1395, 301] width 152 height 96
click at [1304, 325] on td "Customer Name [PERSON_NAME] Postal Code 33044 User Id" at bounding box center [1183, 312] width 241 height 168
drag, startPoint x: 288, startPoint y: 252, endPoint x: 403, endPoint y: 253, distance: 115.0
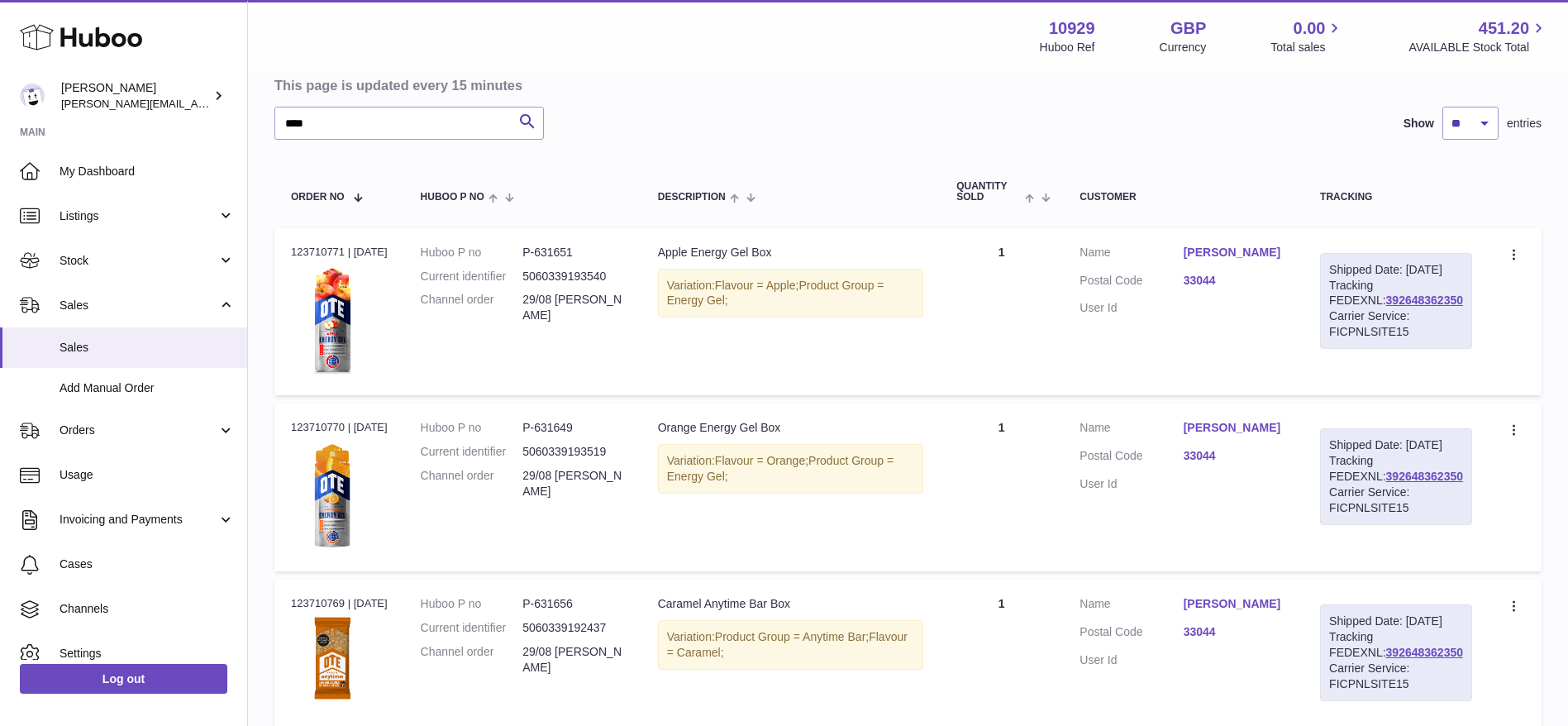
click at [403, 253] on td "Order no 123710771 | [DATE]" at bounding box center [339, 312] width 129 height 168
copy div "123710771 | [DATE]"
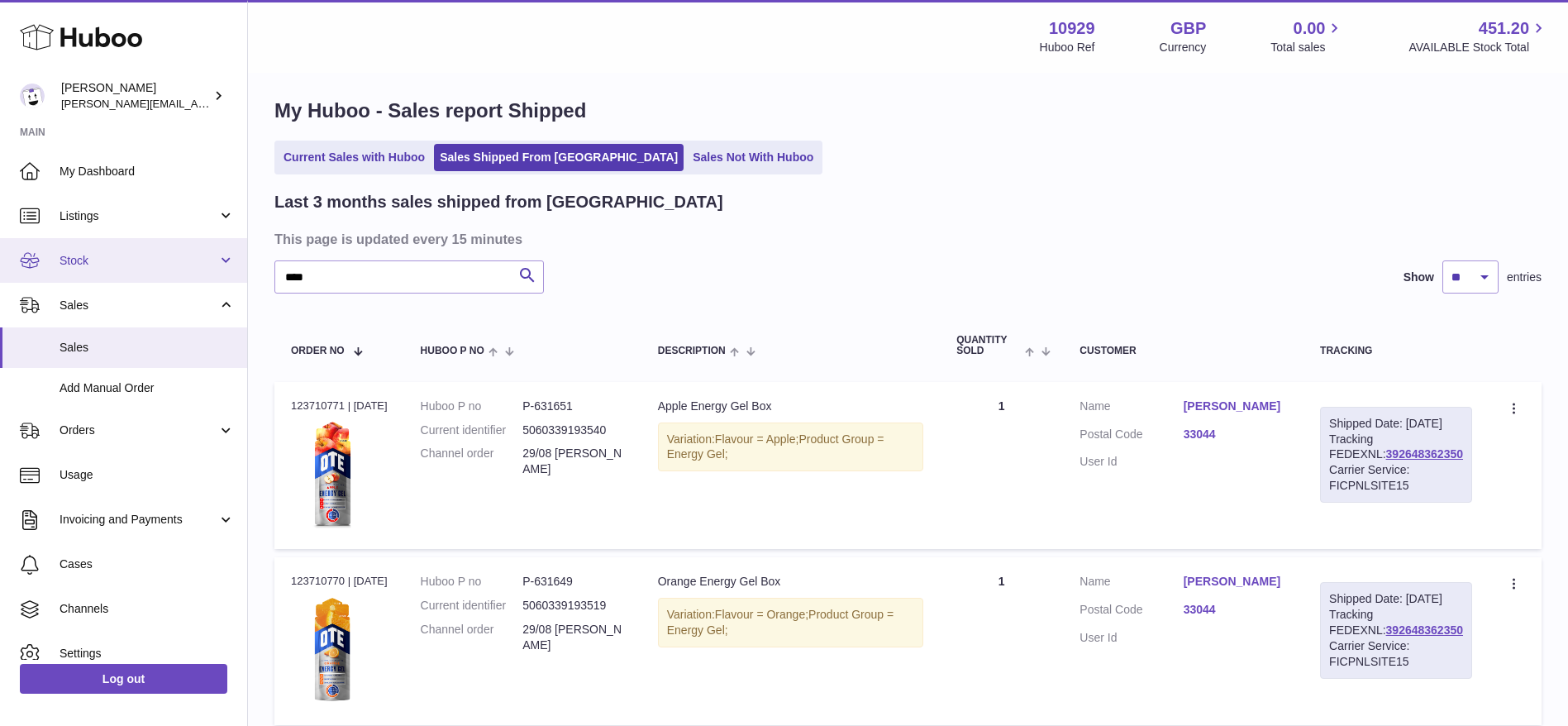
scroll to position [61, 0]
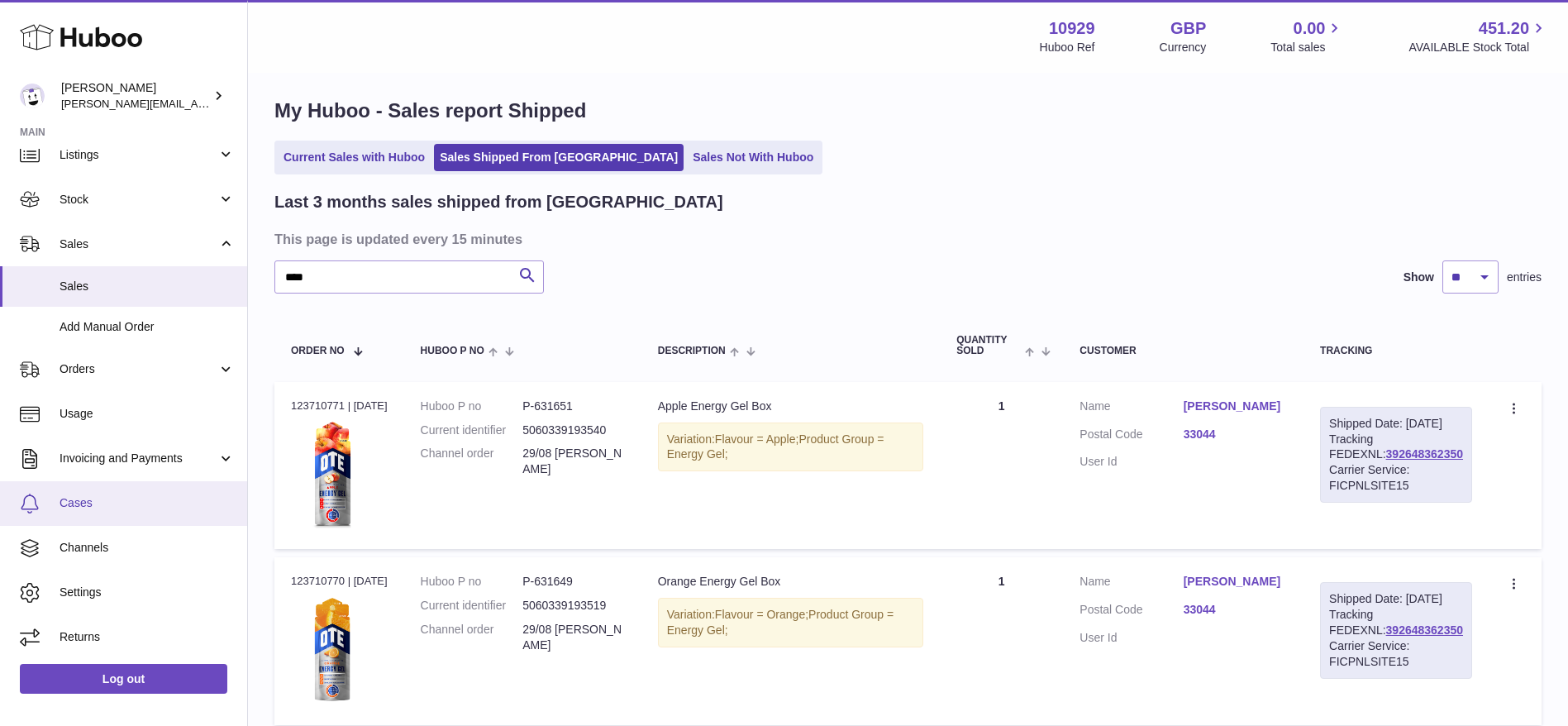
click at [116, 500] on span "Cases" at bounding box center [146, 502] width 175 height 15
